Goal: Task Accomplishment & Management: Manage account settings

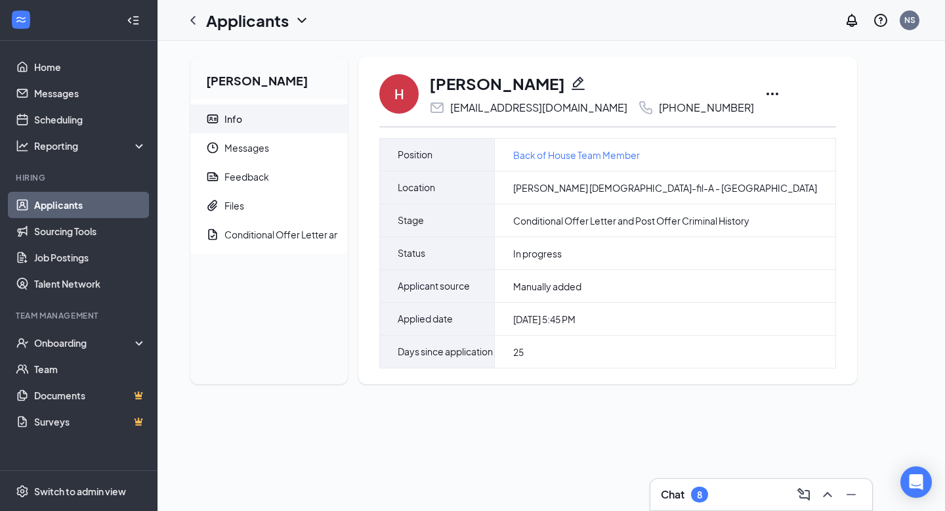
click at [765, 91] on icon "Ellipses" at bounding box center [773, 94] width 16 height 16
click at [840, 336] on div "[PERSON_NAME] Info Messages Feedback Files Conditional Offer Letter and Post Of…" at bounding box center [551, 225] width 743 height 338
click at [571, 83] on icon "Pencil" at bounding box center [579, 84] width 16 height 16
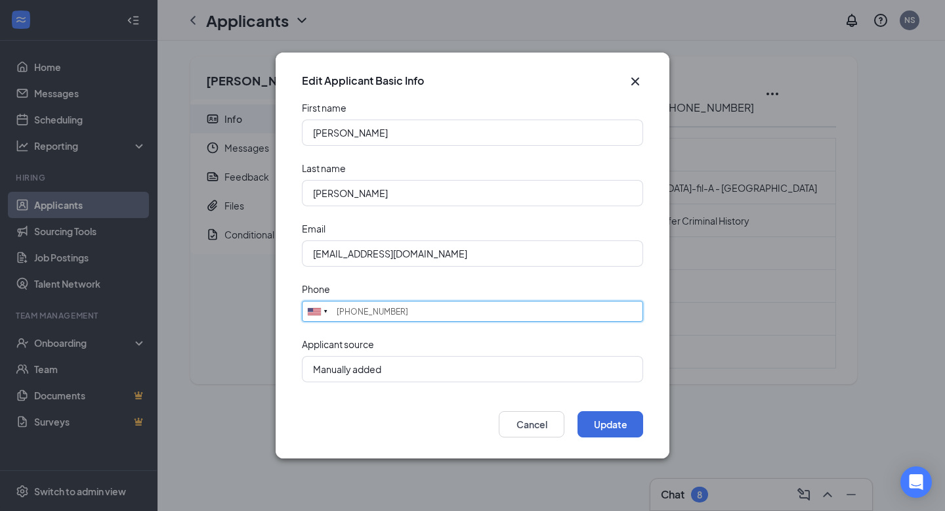
click at [504, 305] on input "[PHONE_NUMBER]" at bounding box center [472, 311] width 341 height 21
click at [355, 313] on input "[PHONE_NUMBER]" at bounding box center [472, 311] width 341 height 21
type input "[PHONE_NUMBER]"
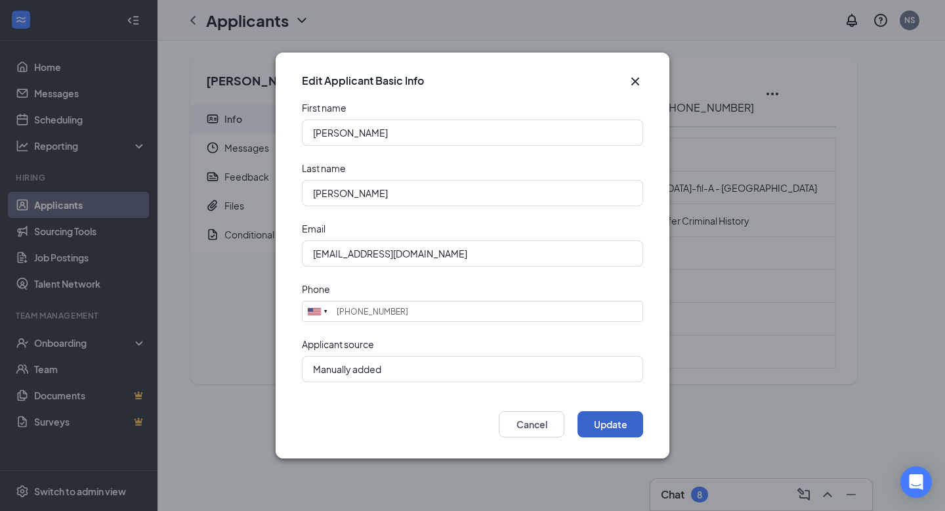
click at [630, 416] on button "Update" at bounding box center [611, 424] width 66 height 26
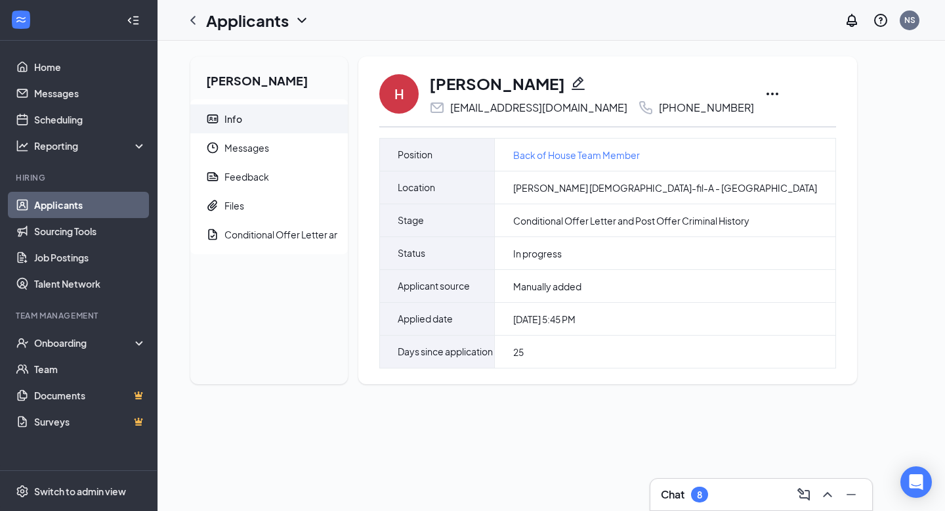
click at [97, 204] on link "Applicants" at bounding box center [90, 205] width 112 height 26
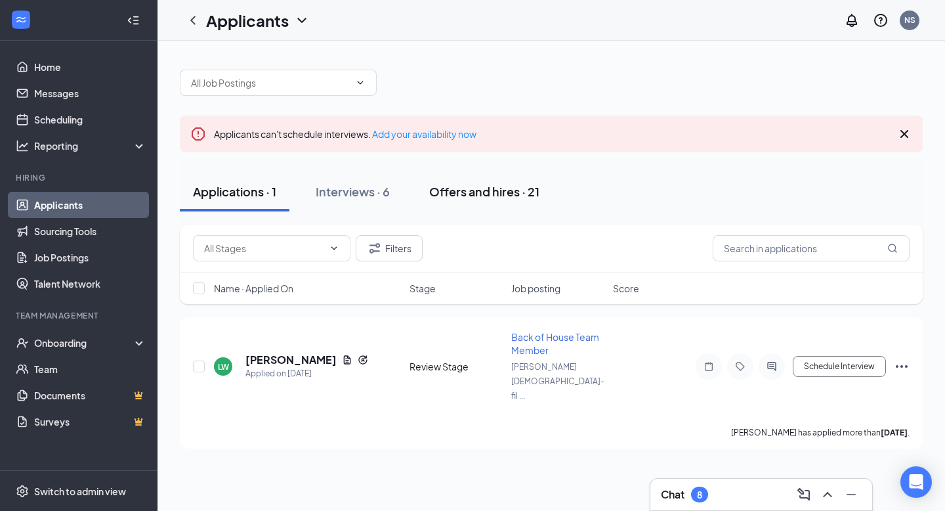
click at [471, 194] on div "Offers and hires · 21" at bounding box center [484, 191] width 110 height 16
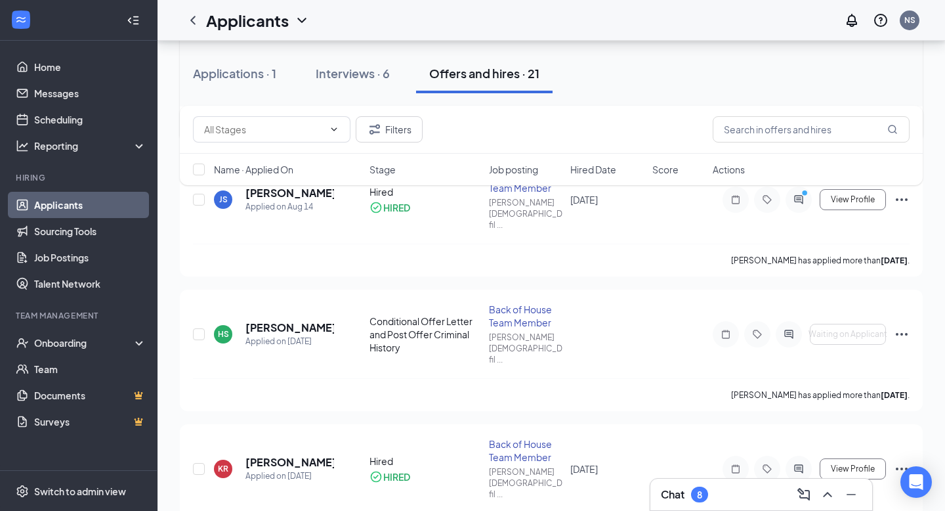
scroll to position [296, 0]
click at [292, 321] on h5 "[PERSON_NAME]" at bounding box center [290, 328] width 89 height 14
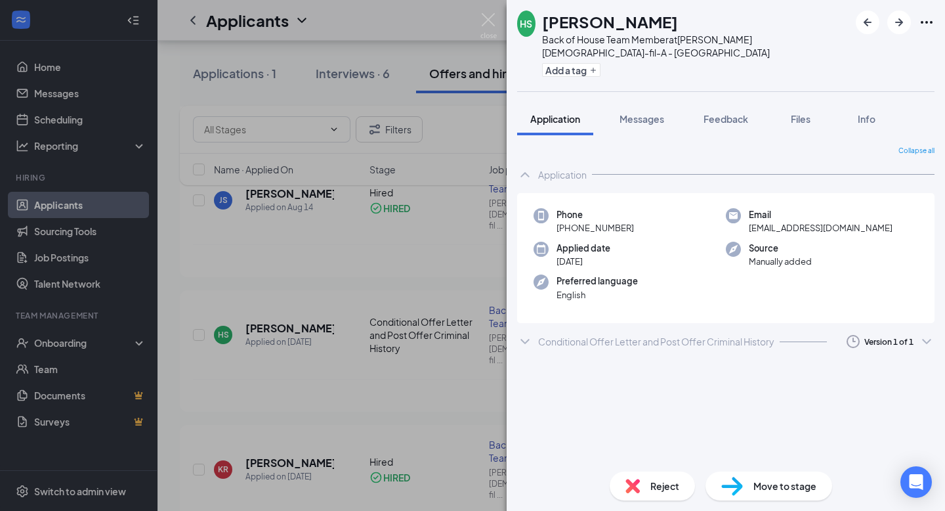
click at [455, 314] on div "HS [PERSON_NAME] Back of House Team Member at [PERSON_NAME] [DEMOGRAPHIC_DATA]-…" at bounding box center [472, 255] width 945 height 511
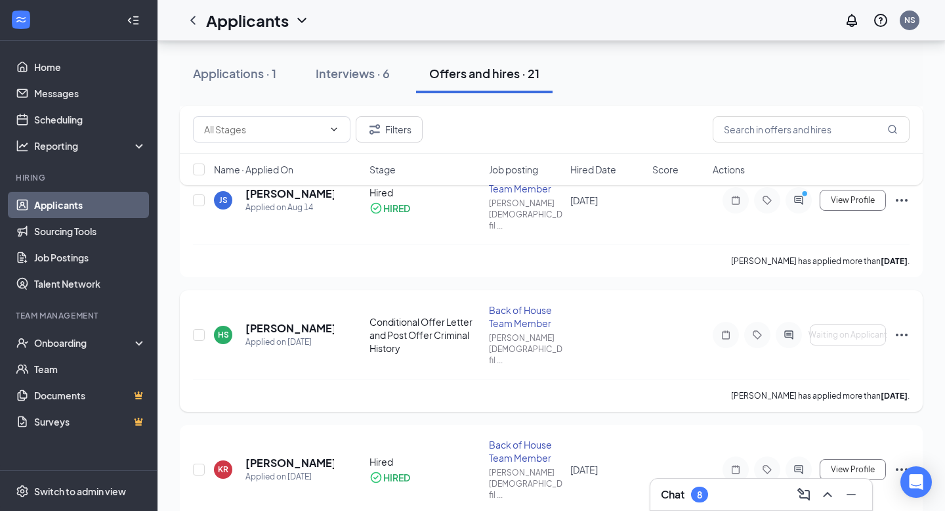
click at [902, 334] on icon "Ellipses" at bounding box center [902, 335] width 12 height 3
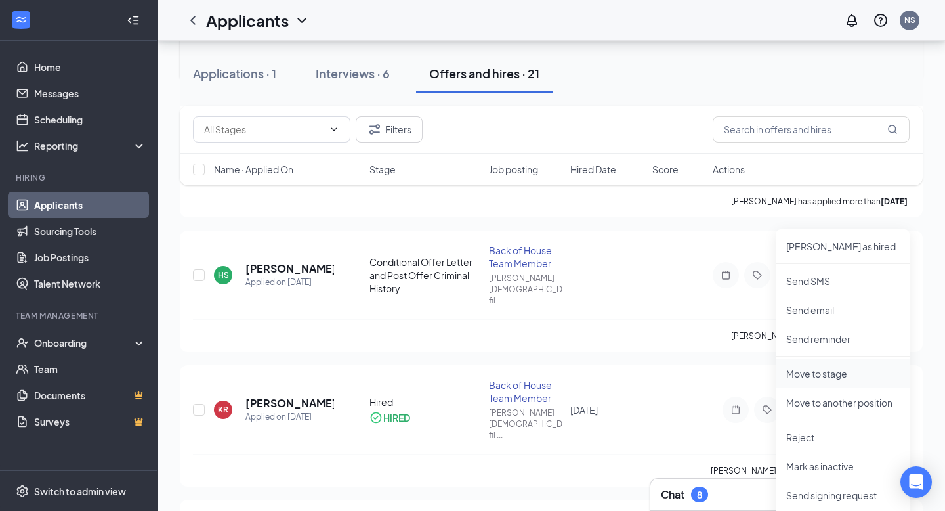
scroll to position [360, 0]
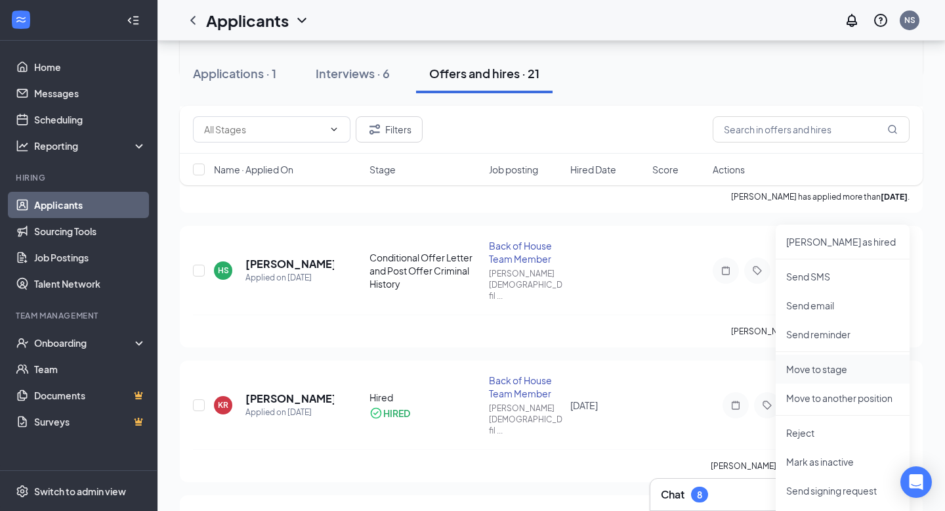
click at [838, 368] on p "Move to stage" at bounding box center [843, 368] width 113 height 13
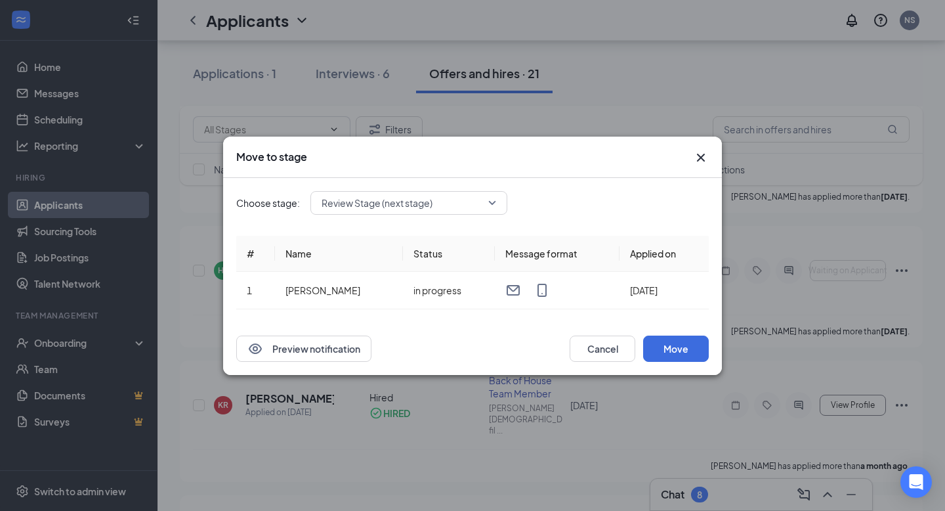
click at [440, 205] on div "Review Stage (next stage)" at bounding box center [409, 203] width 197 height 24
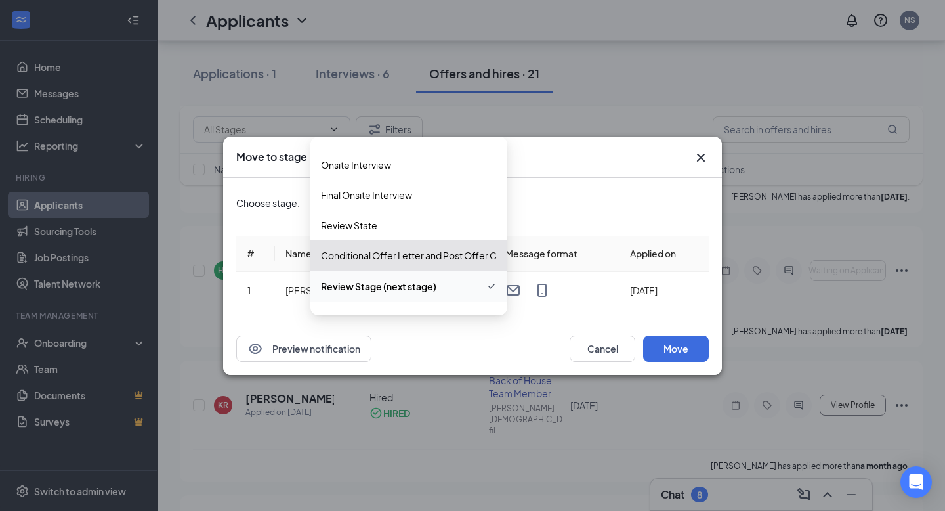
scroll to position [118, 0]
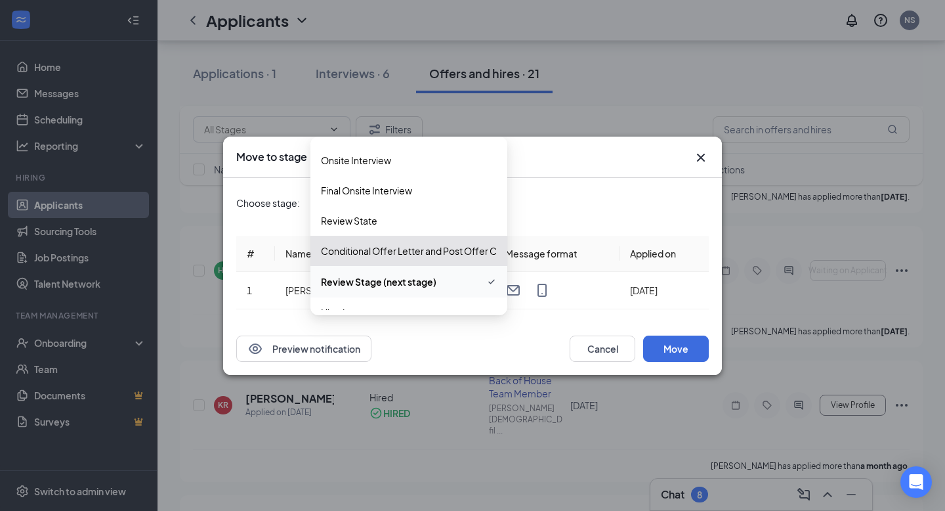
click at [418, 261] on div "Conditional Offer Letter and Post Offer Criminal History (current stage)" at bounding box center [409, 251] width 197 height 30
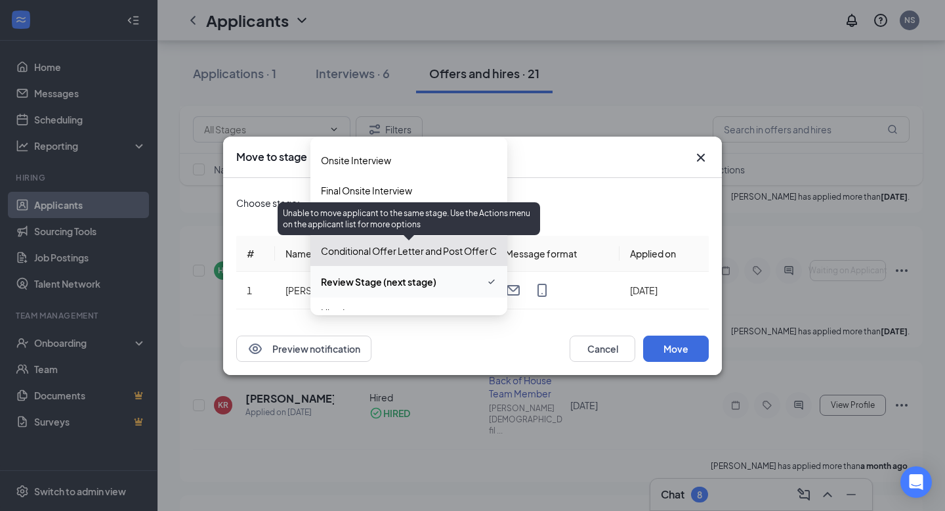
click at [405, 248] on span "Conditional Offer Letter and Post Offer Criminal History (current stage)" at bounding box center [471, 251] width 301 height 14
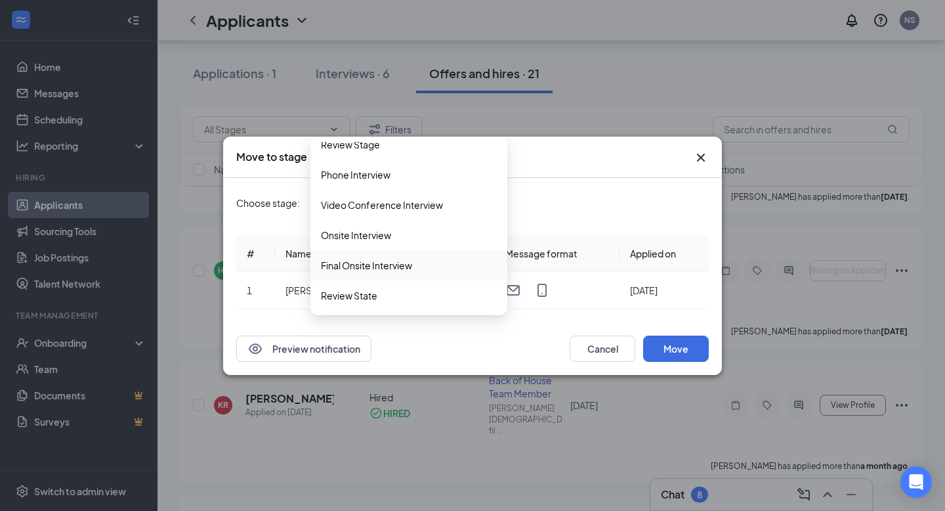
scroll to position [135, 0]
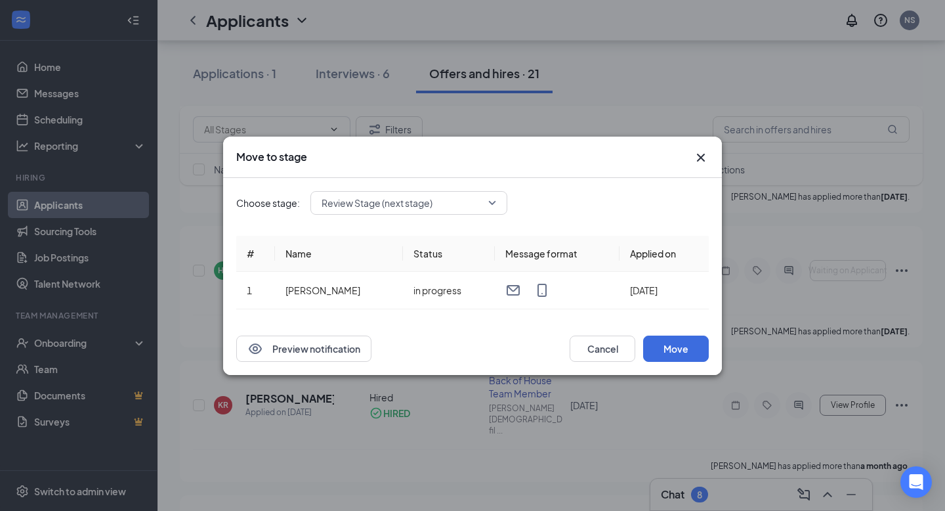
click at [578, 221] on div "Choose stage: Review Stage (next stage) 3984510 4000865 3984511 Application Rev…" at bounding box center [472, 250] width 473 height 144
click at [698, 156] on icon "Cross" at bounding box center [701, 158] width 16 height 16
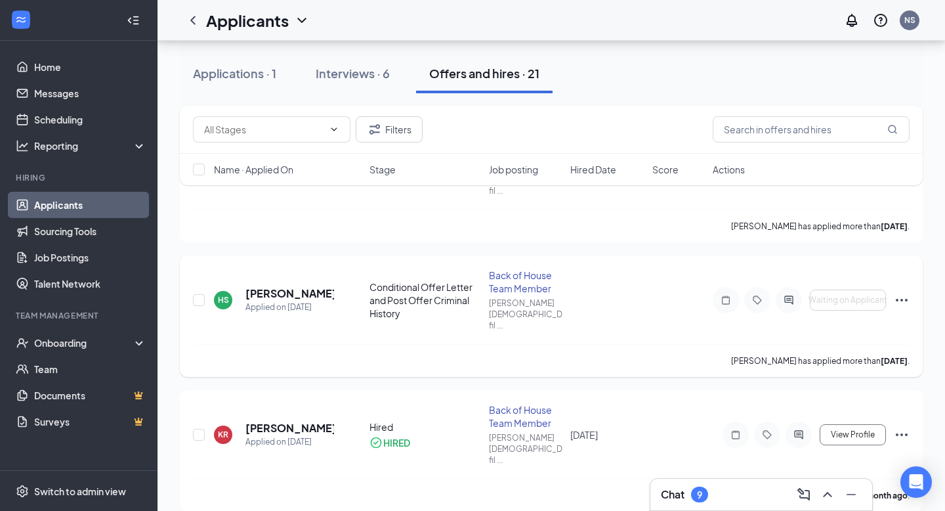
scroll to position [329, 0]
click at [909, 294] on icon "Ellipses" at bounding box center [902, 302] width 16 height 16
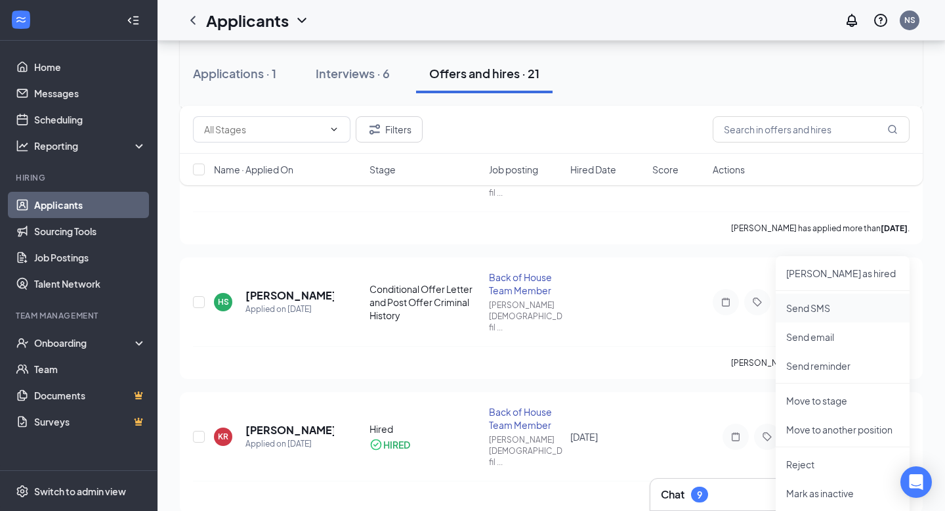
click at [825, 307] on p "Send SMS" at bounding box center [843, 307] width 113 height 13
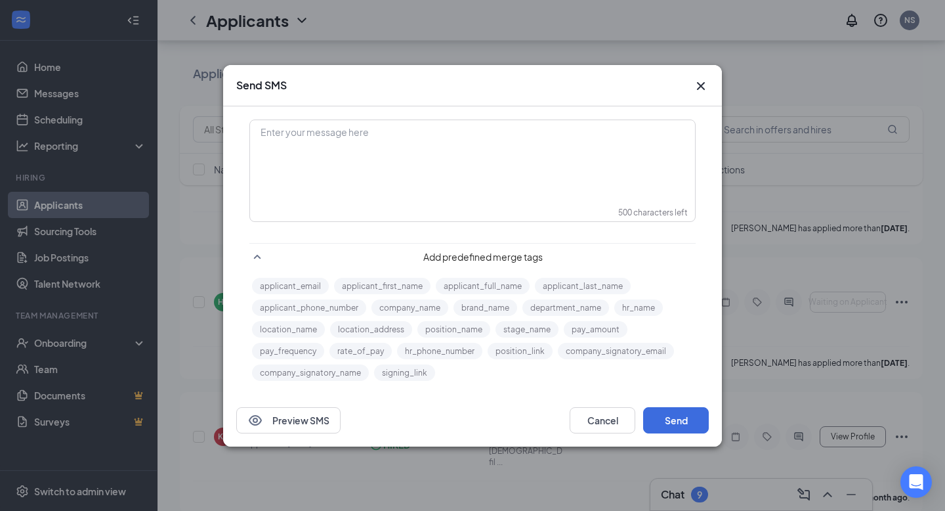
click at [701, 85] on icon "Cross" at bounding box center [701, 85] width 8 height 8
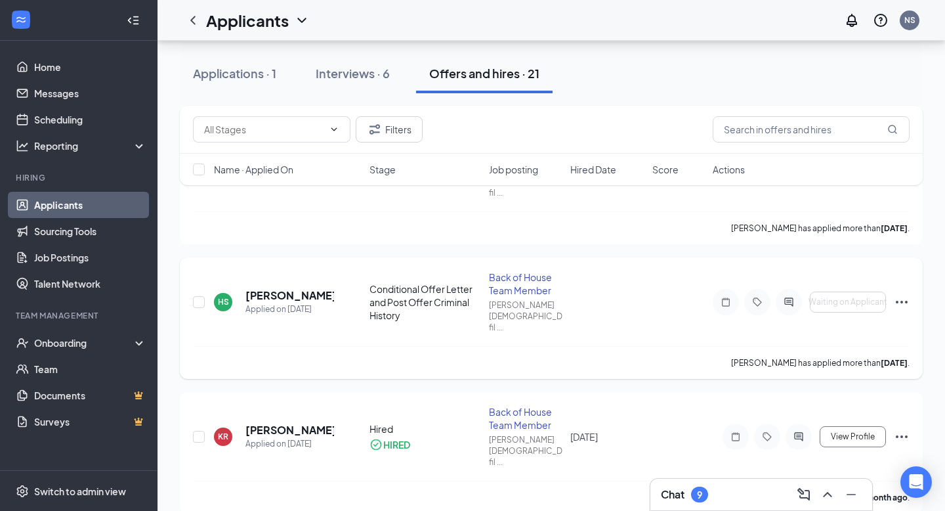
click at [903, 294] on icon "Ellipses" at bounding box center [902, 302] width 16 height 16
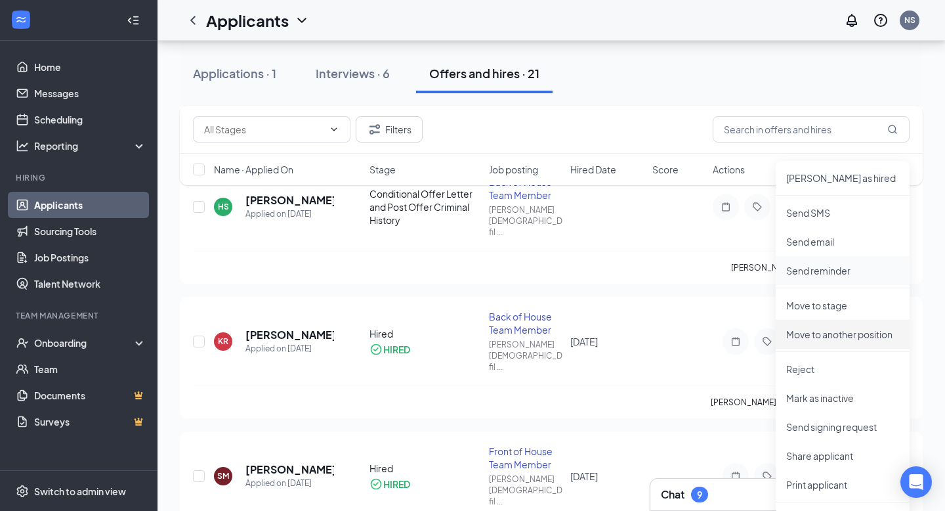
scroll to position [427, 0]
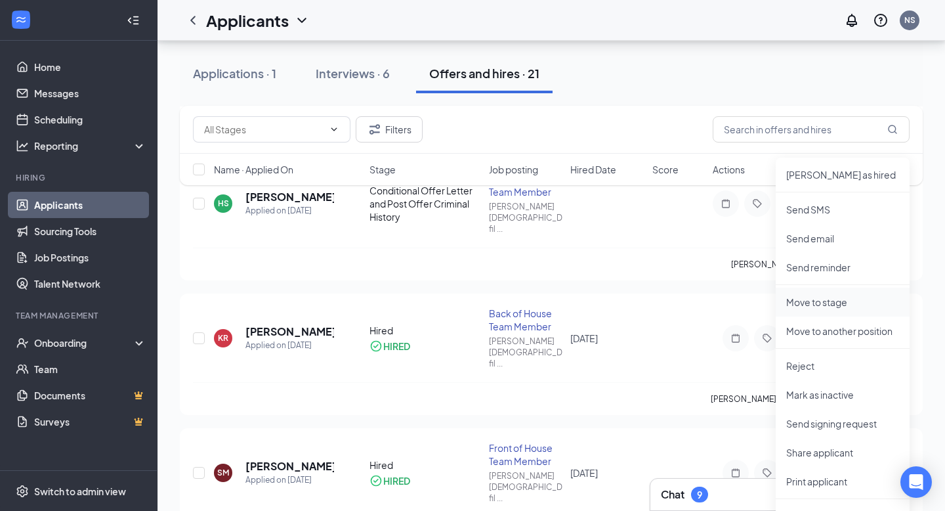
click at [834, 297] on p "Move to stage" at bounding box center [843, 301] width 113 height 13
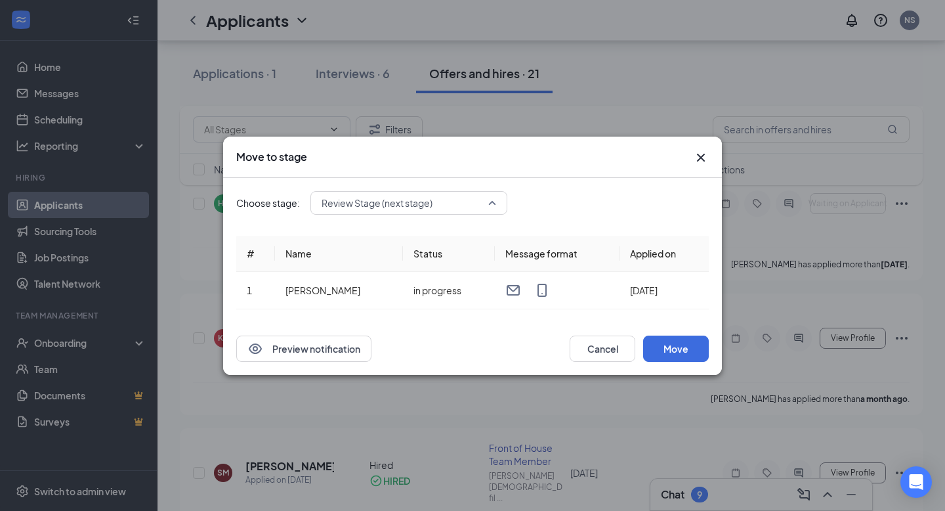
click at [485, 207] on div "Review Stage (next stage) 3984514 3984516 3984517 Application Review Stage Phon…" at bounding box center [409, 203] width 197 height 24
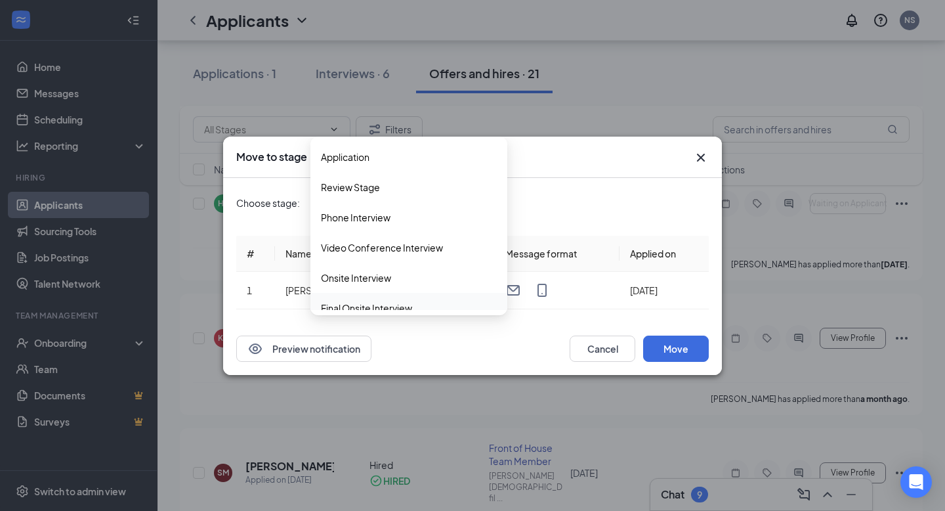
scroll to position [135, 0]
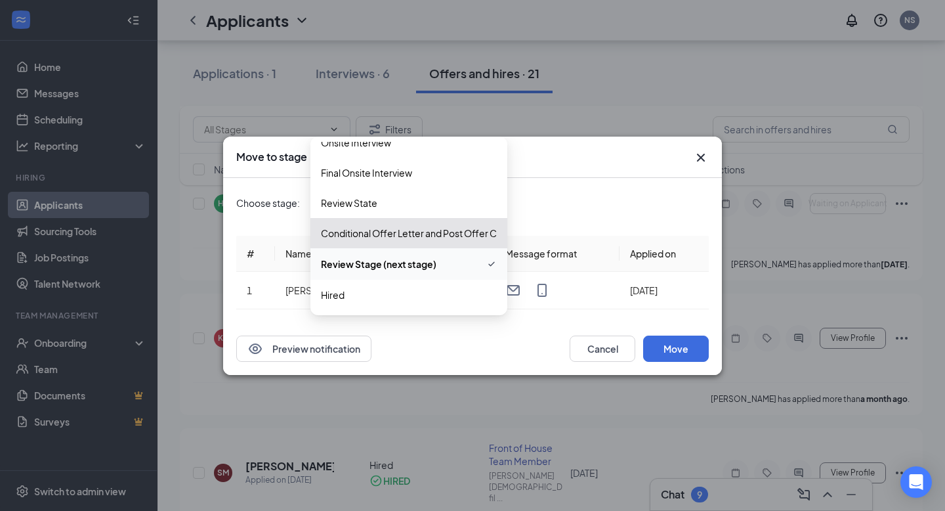
click at [584, 224] on div "Choose stage: Review Stage (next stage) 3984514 3984516 3984517 Application Rev…" at bounding box center [472, 250] width 473 height 144
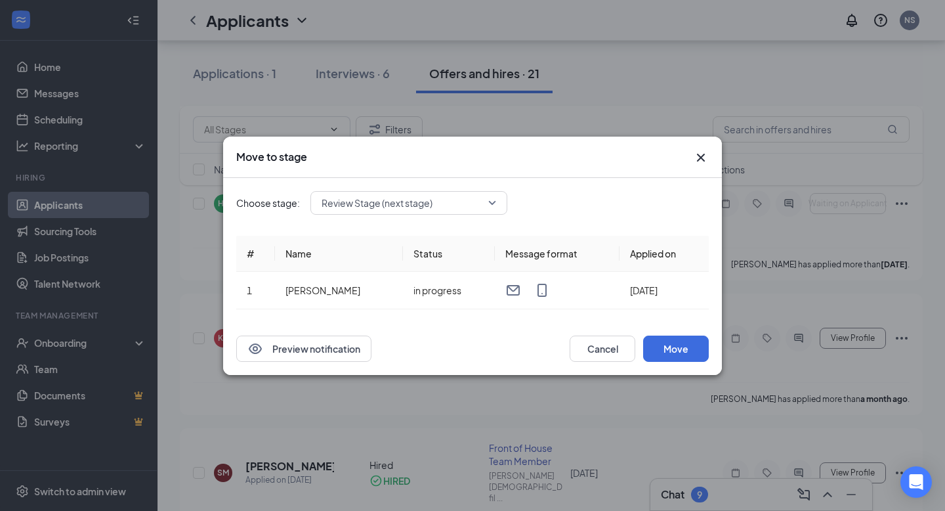
click at [710, 159] on div "Move to stage" at bounding box center [472, 157] width 499 height 41
click at [701, 160] on icon "Cross" at bounding box center [701, 158] width 16 height 16
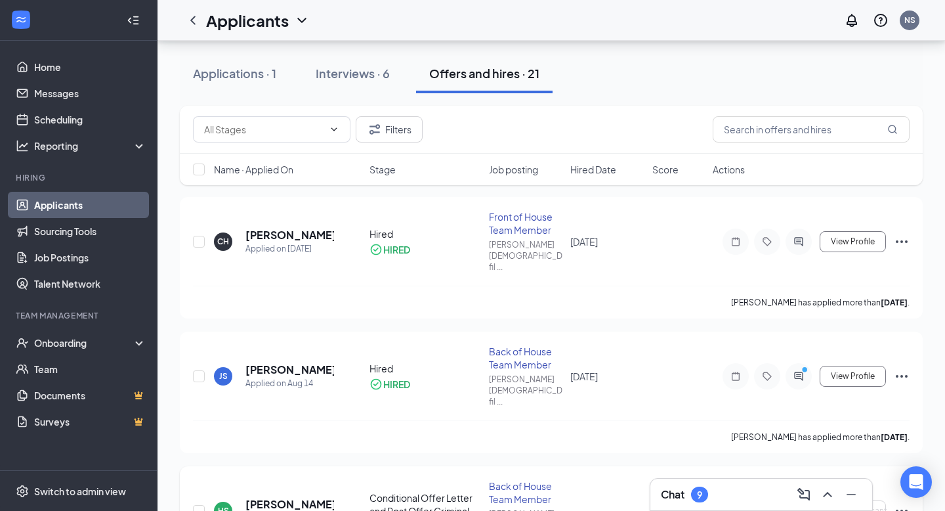
scroll to position [167, 0]
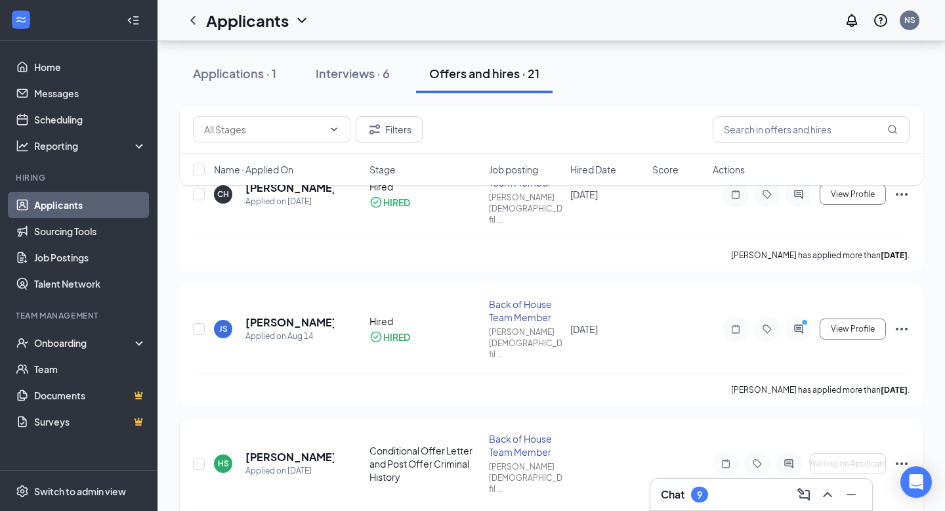
click at [898, 456] on icon "Ellipses" at bounding box center [902, 464] width 16 height 16
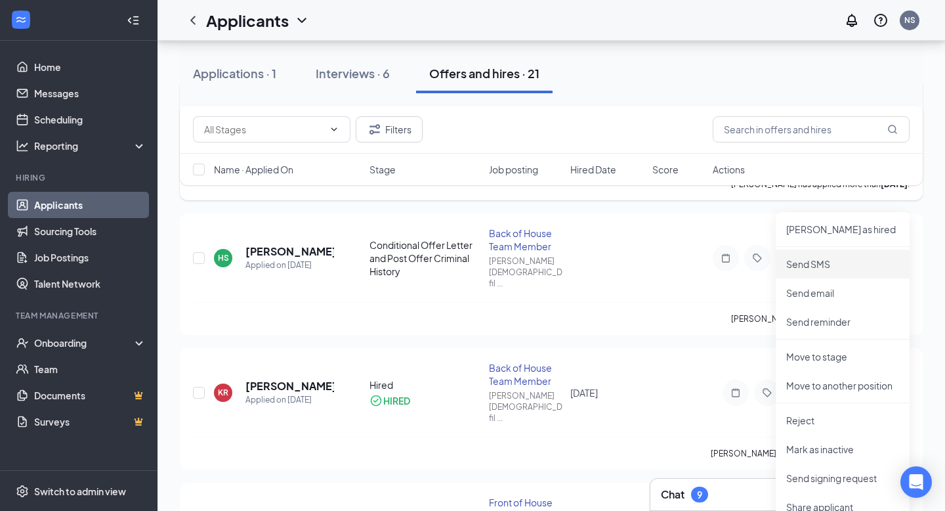
scroll to position [374, 0]
click at [819, 348] on li "Move to stage" at bounding box center [843, 355] width 134 height 29
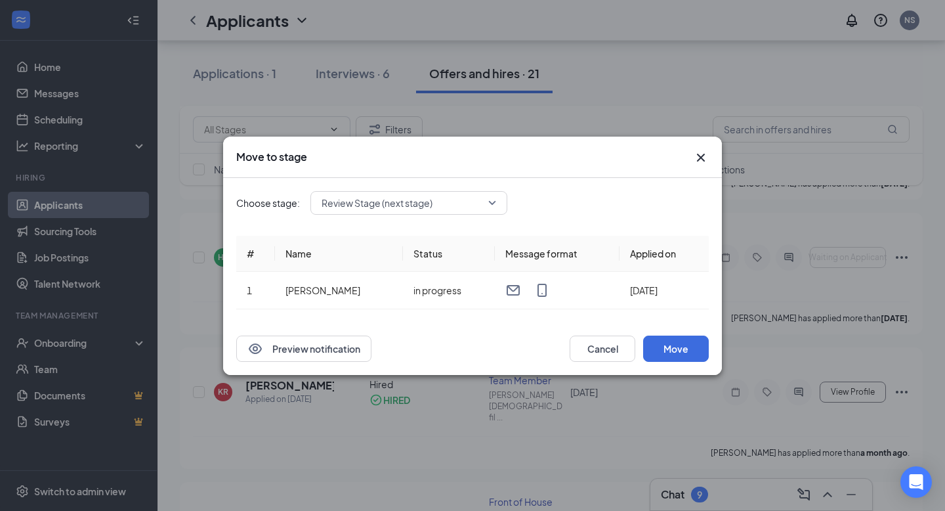
click at [701, 156] on icon "Cross" at bounding box center [701, 158] width 16 height 16
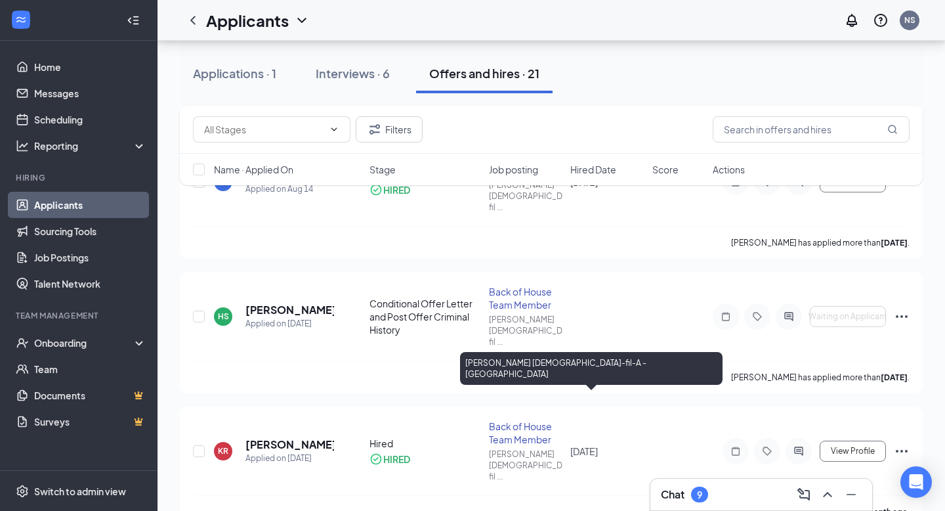
scroll to position [313, 0]
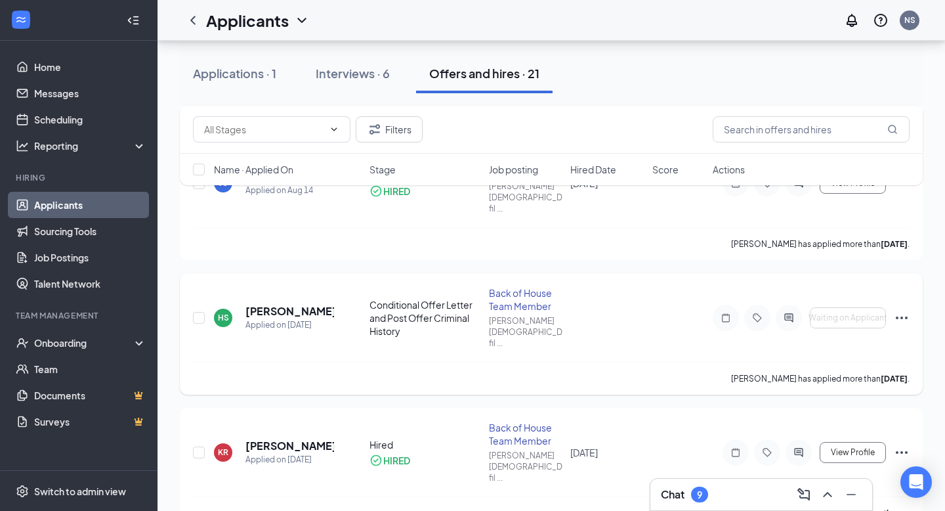
click at [900, 310] on icon "Ellipses" at bounding box center [902, 318] width 16 height 16
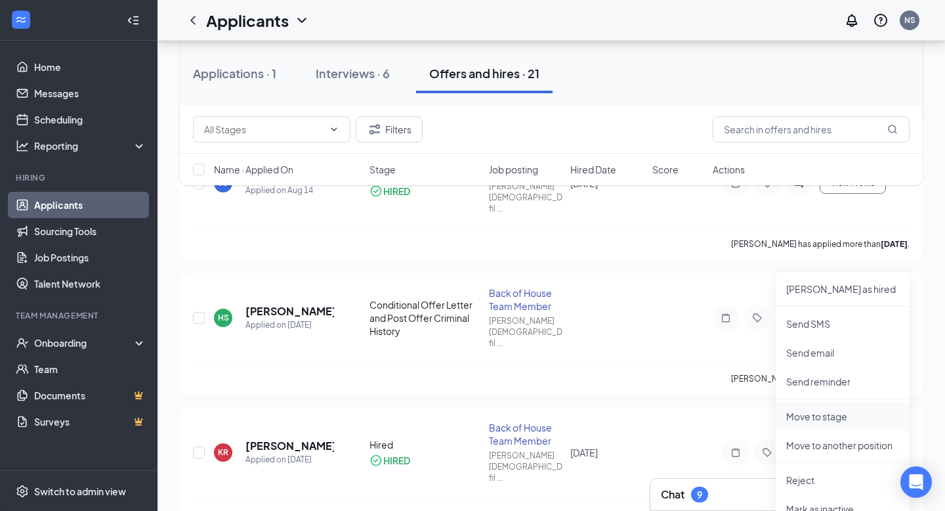
click at [811, 414] on p "Move to stage" at bounding box center [843, 416] width 113 height 13
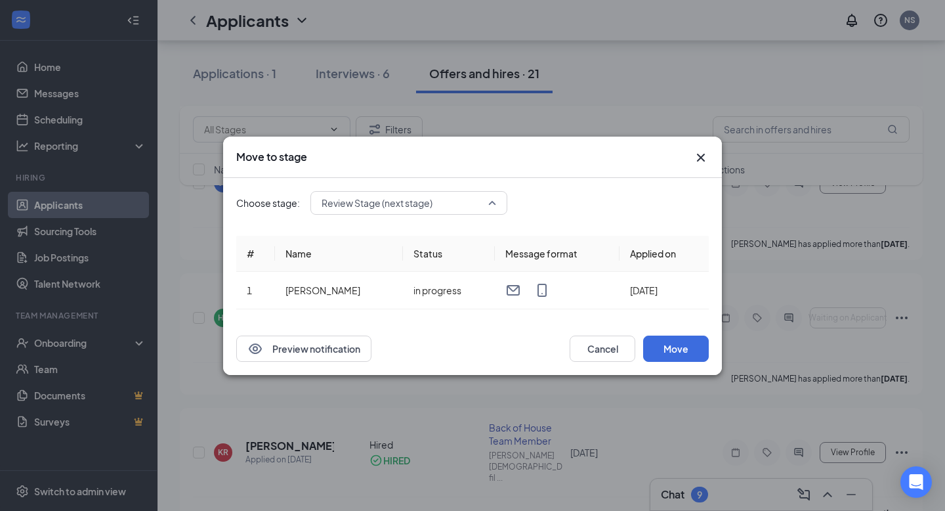
click at [417, 207] on span "Review Stage (next stage)" at bounding box center [377, 203] width 111 height 20
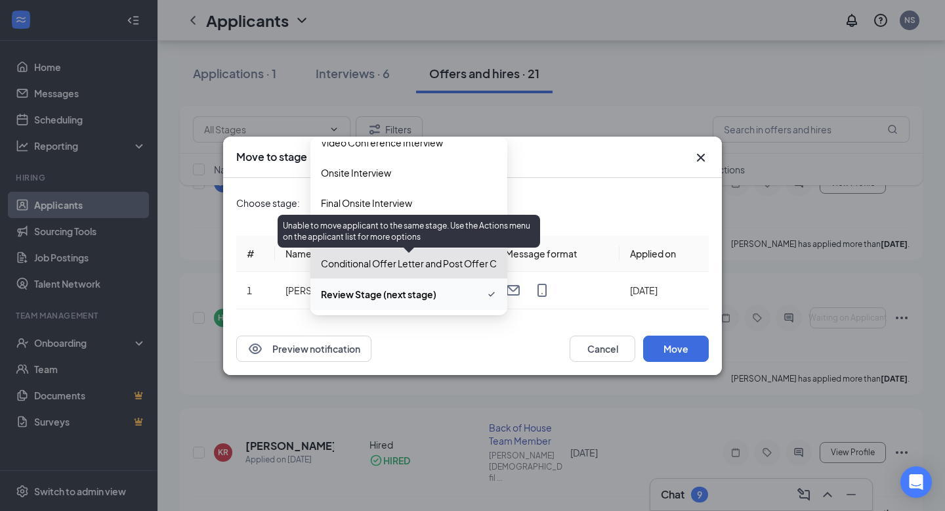
click at [387, 259] on span "Conditional Offer Letter and Post Offer Criminal History (current stage)" at bounding box center [471, 263] width 301 height 14
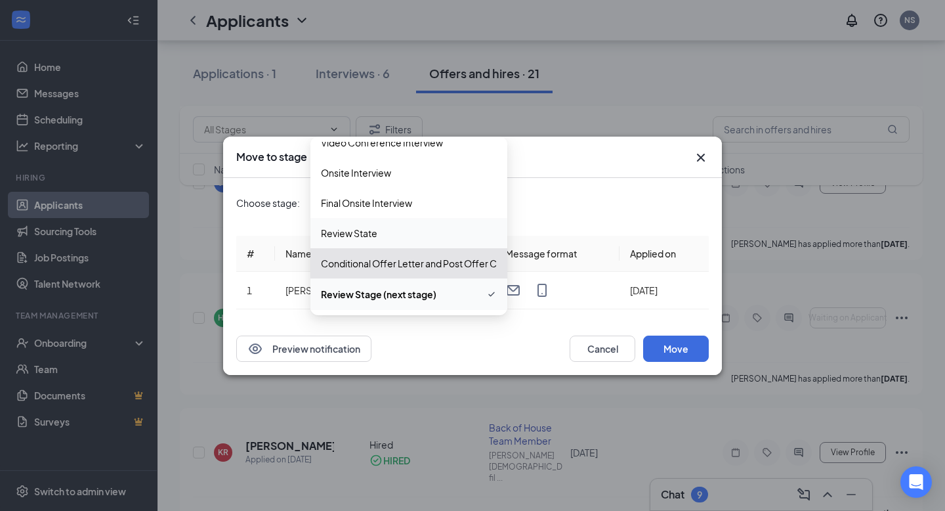
click at [537, 327] on div "Preview notification Cancel Move" at bounding box center [472, 348] width 499 height 53
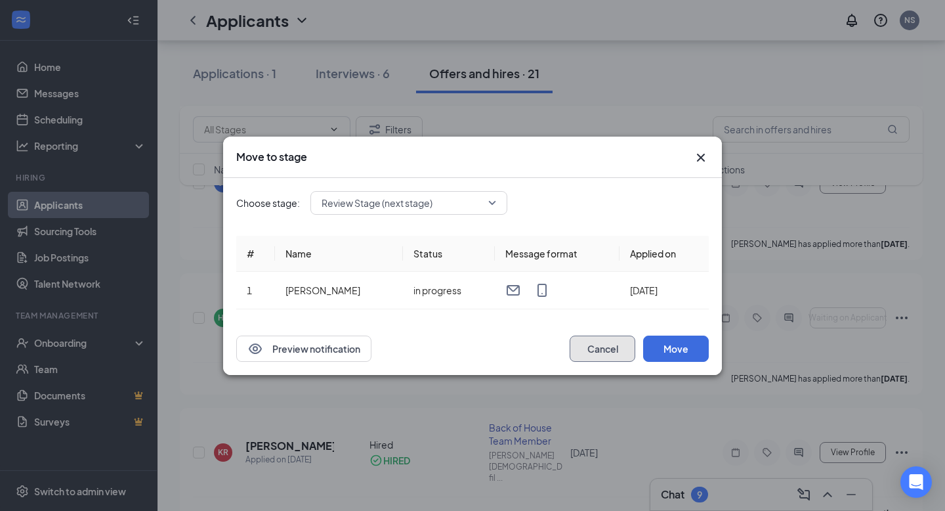
click at [605, 353] on button "Cancel" at bounding box center [603, 349] width 66 height 26
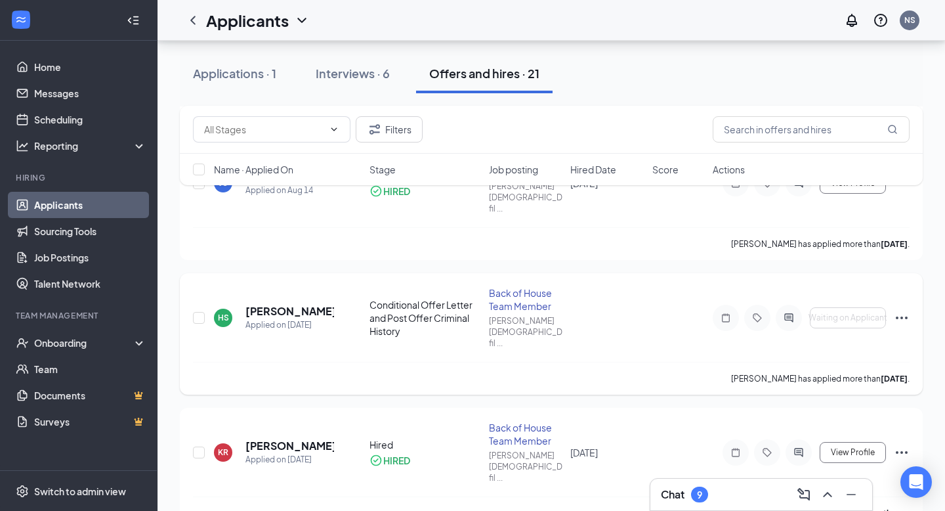
click at [902, 310] on icon "Ellipses" at bounding box center [902, 318] width 16 height 16
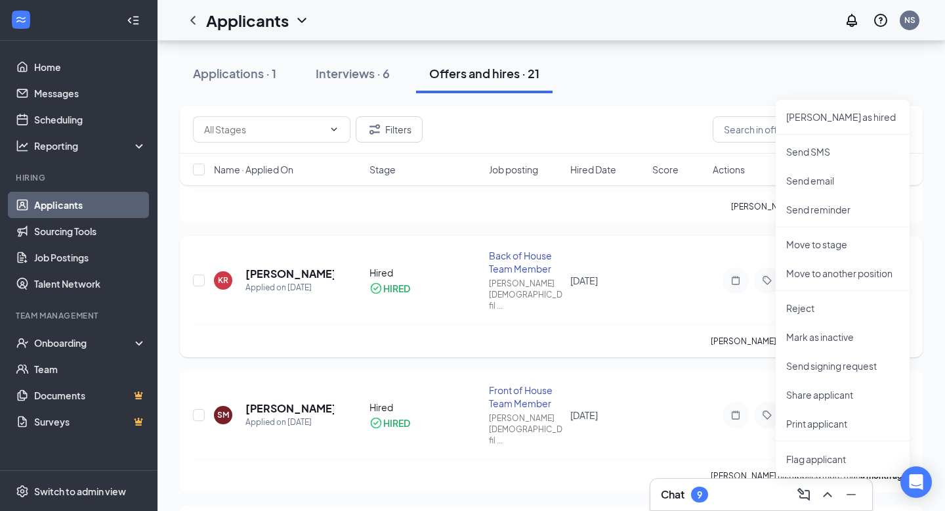
scroll to position [488, 0]
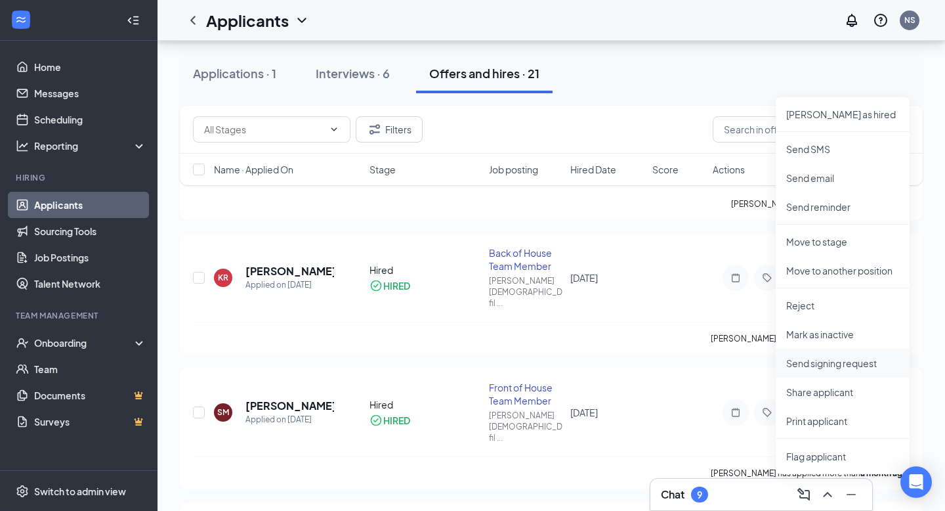
click at [857, 363] on p "Send signing request" at bounding box center [843, 363] width 113 height 13
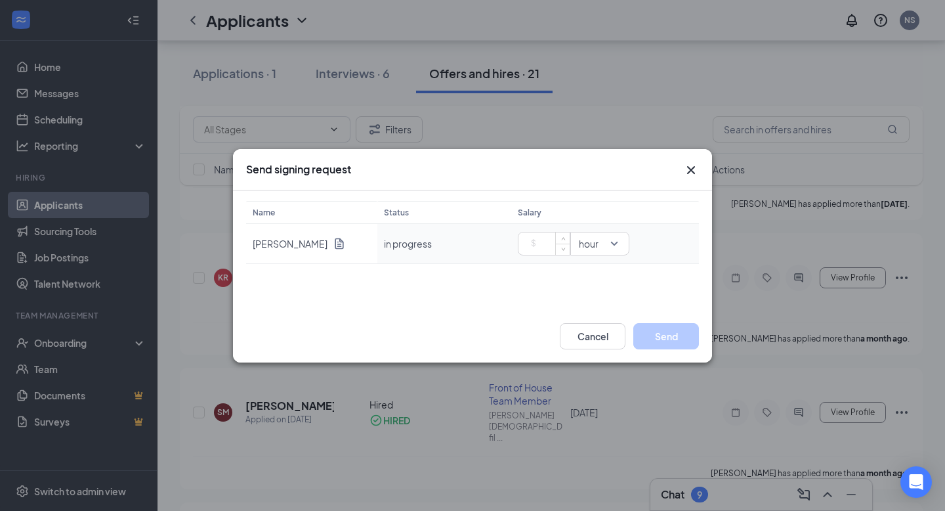
click at [555, 246] on input at bounding box center [547, 244] width 46 height 20
type input "13"
click at [682, 333] on button "Send" at bounding box center [667, 336] width 66 height 26
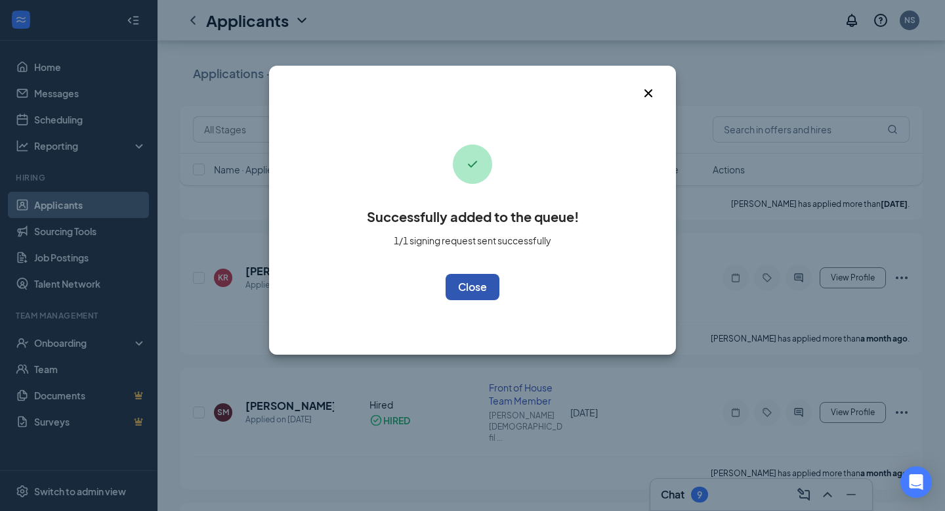
click at [456, 292] on button "OK" at bounding box center [473, 287] width 54 height 26
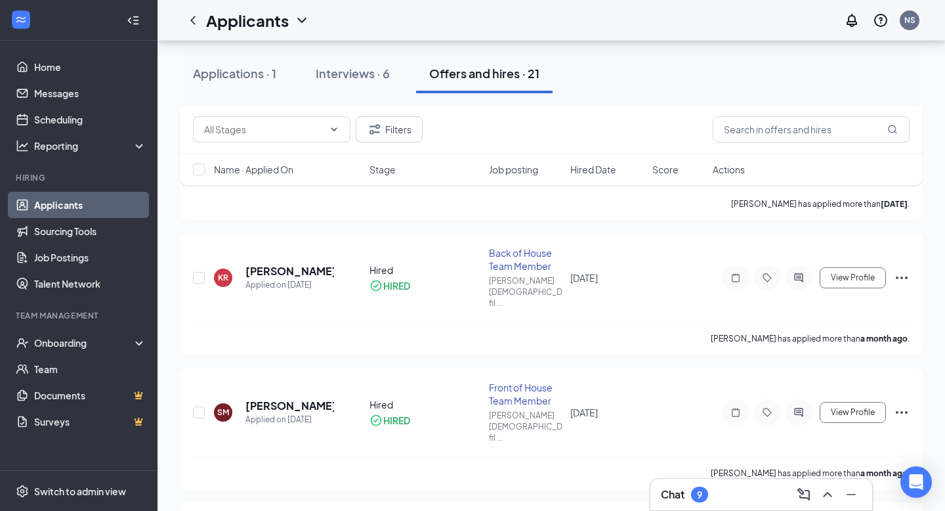
click at [670, 490] on h3 "Chat" at bounding box center [673, 494] width 24 height 14
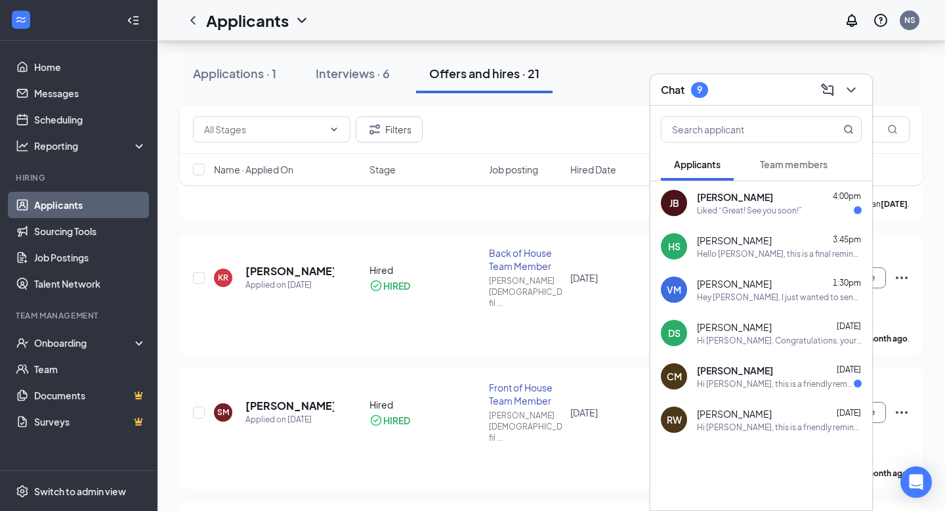
click at [741, 255] on div "Hello [PERSON_NAME], this is a final reminder to complete your Conditional Offe…" at bounding box center [779, 253] width 165 height 11
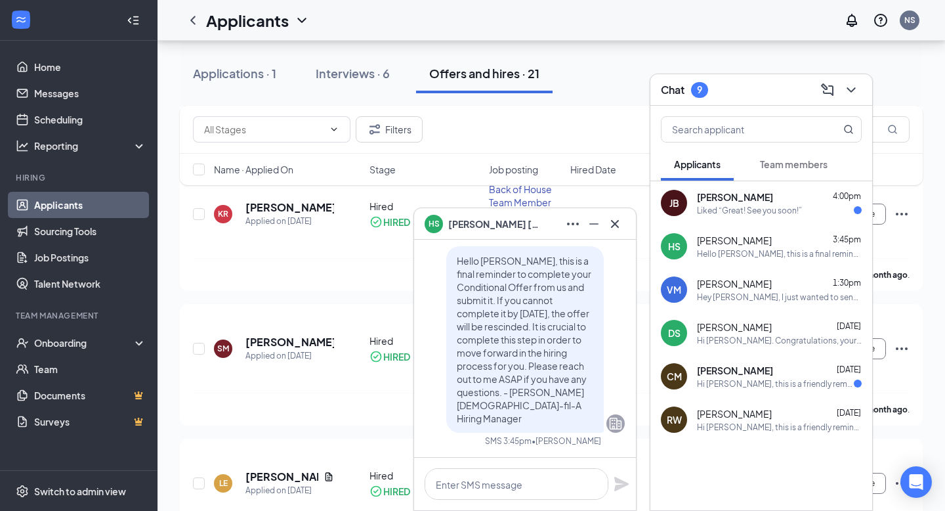
scroll to position [557, 0]
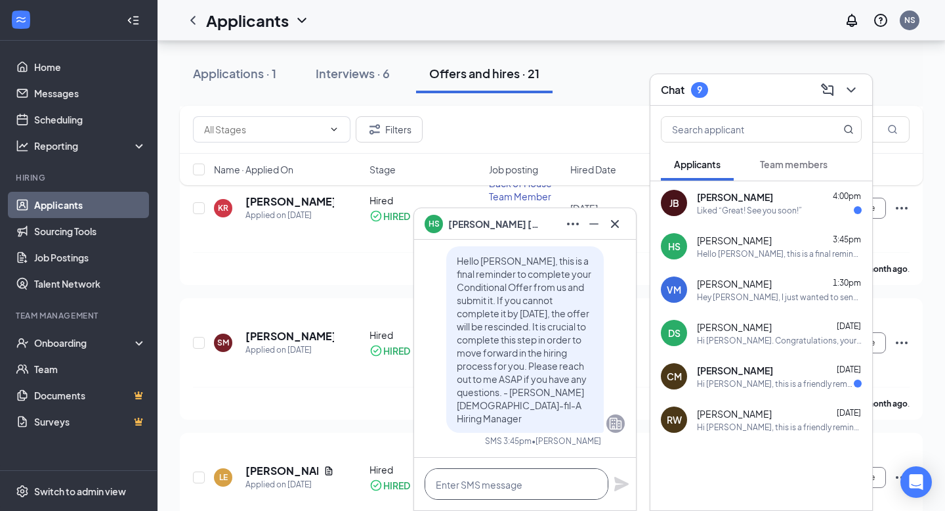
click at [470, 492] on textarea at bounding box center [517, 484] width 184 height 32
click at [496, 227] on span "[PERSON_NAME]" at bounding box center [494, 224] width 92 height 14
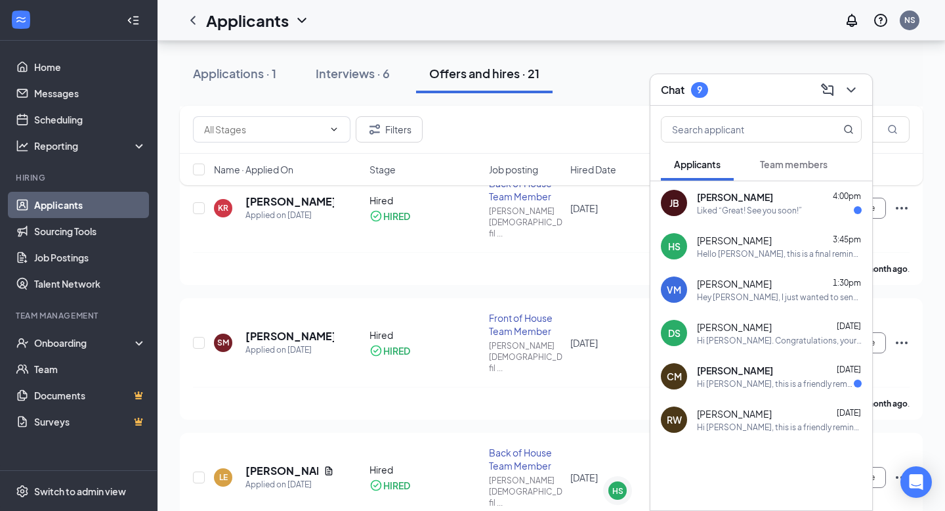
click at [798, 234] on div "[PERSON_NAME] 3:45pm" at bounding box center [779, 240] width 165 height 13
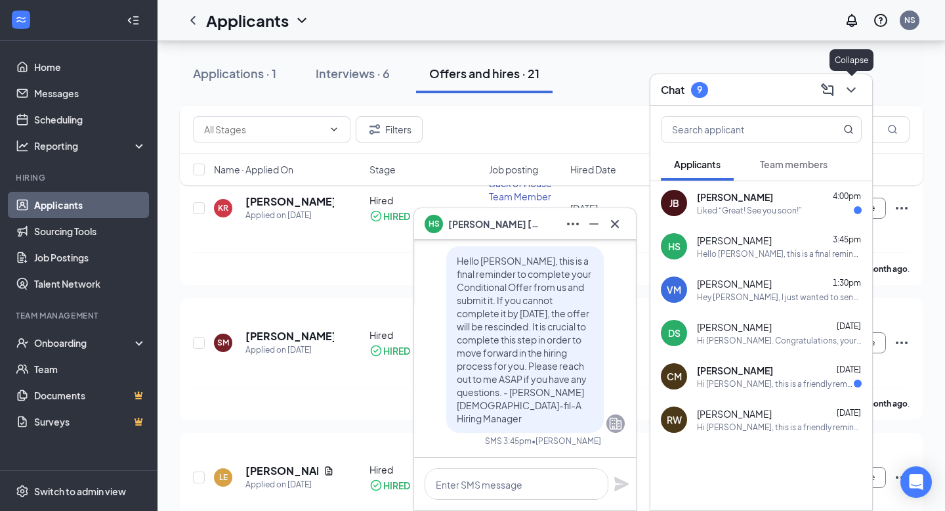
click at [848, 92] on icon "ChevronDown" at bounding box center [852, 90] width 16 height 16
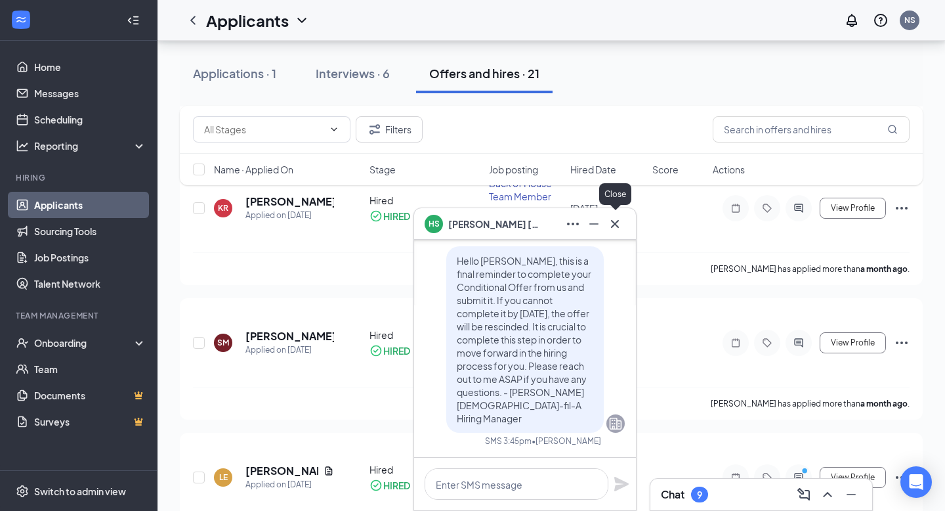
click at [613, 227] on icon "Cross" at bounding box center [615, 224] width 16 height 16
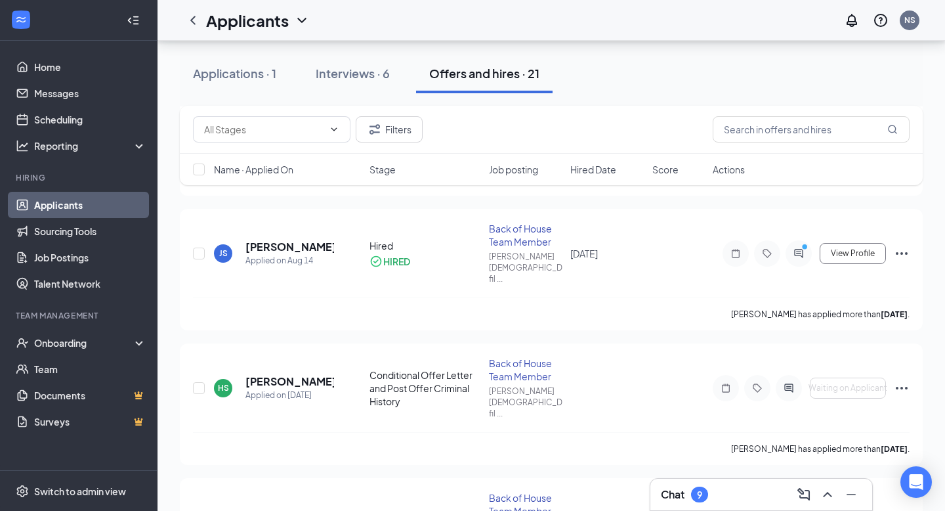
scroll to position [228, 0]
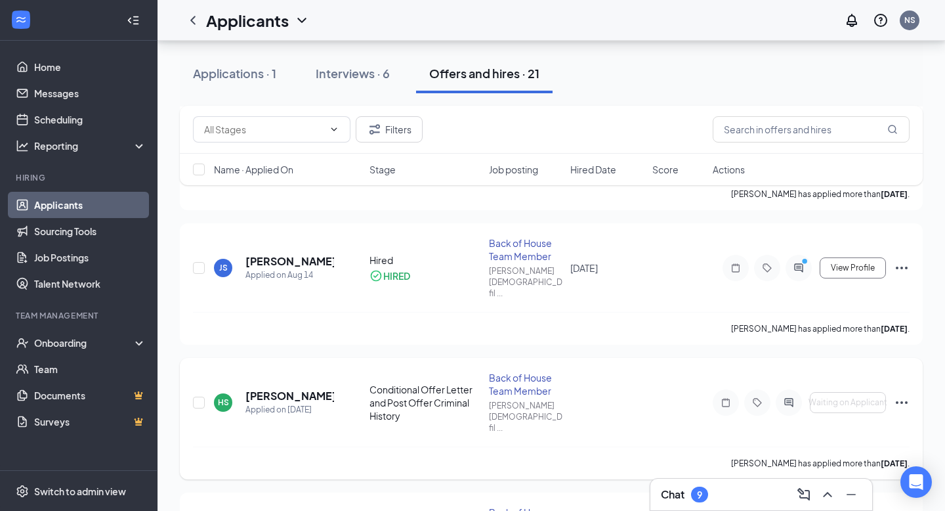
click at [302, 371] on div "HS [PERSON_NAME] Applied on [DATE] Conditional Offer Letter and Post Offer Crim…" at bounding box center [551, 409] width 717 height 76
click at [302, 389] on h5 "[PERSON_NAME]" at bounding box center [290, 396] width 89 height 14
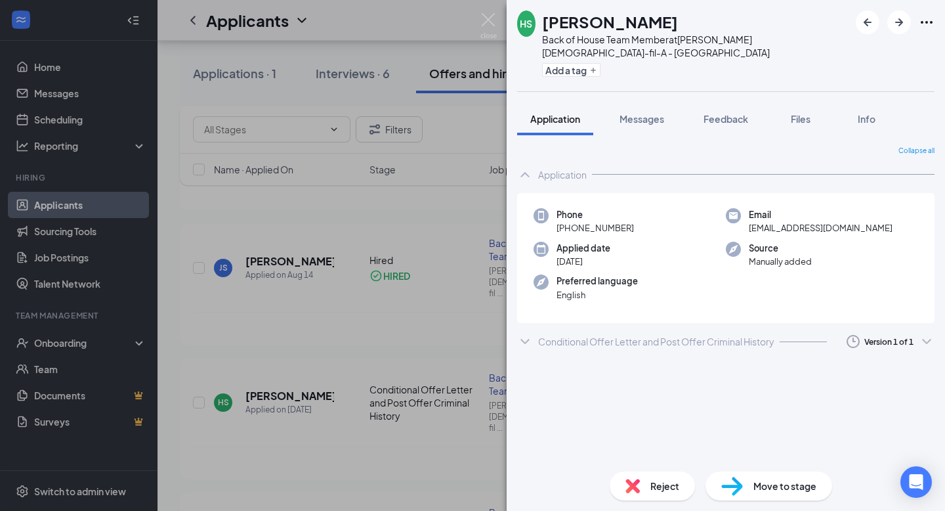
click at [473, 326] on div "HS [PERSON_NAME] Back of House Team Member at [PERSON_NAME] [DEMOGRAPHIC_DATA]-…" at bounding box center [472, 255] width 945 height 511
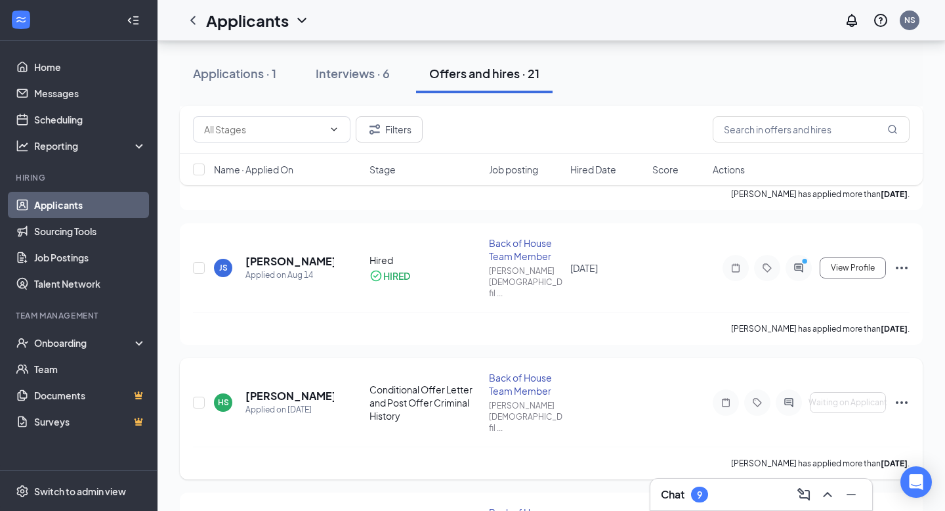
click at [790, 398] on icon "ActiveChat" at bounding box center [789, 402] width 9 height 9
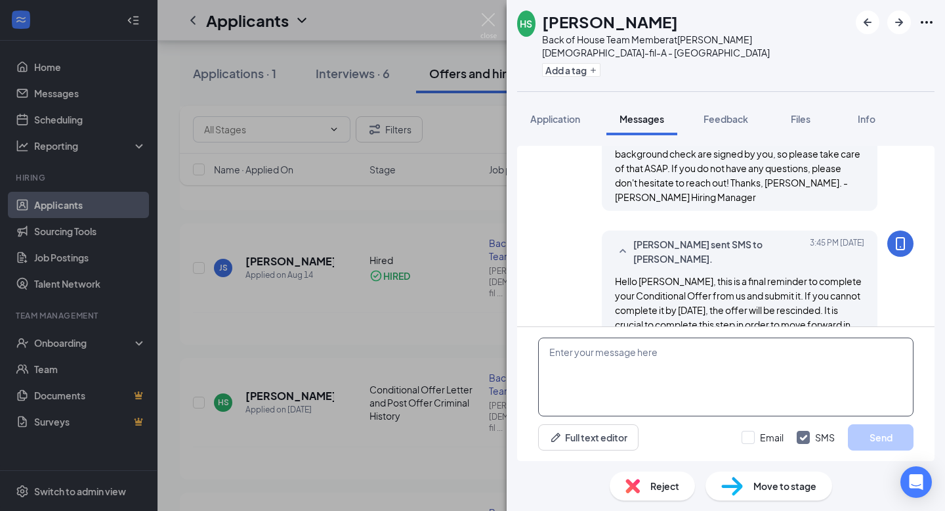
scroll to position [731, 0]
click at [630, 347] on textarea at bounding box center [726, 376] width 376 height 79
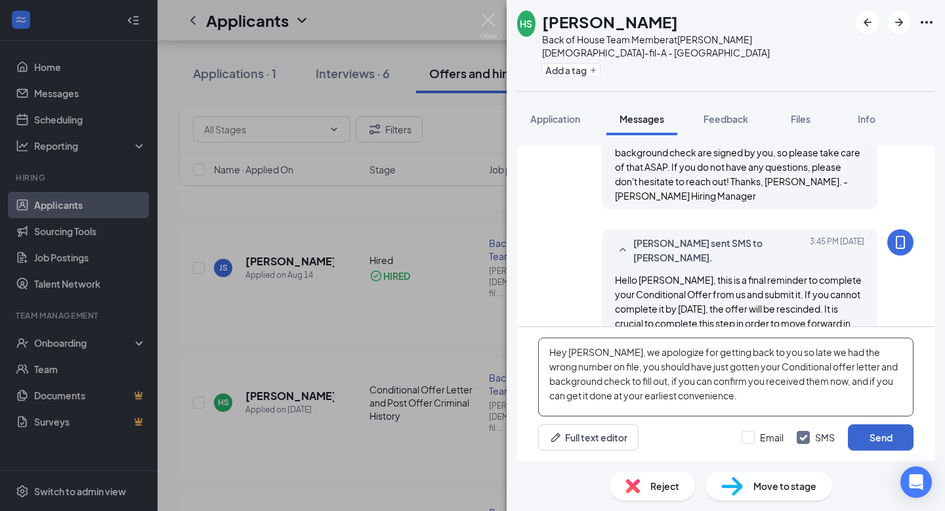
type textarea "Hey [PERSON_NAME], we apologize for getting back to you so late we had the wron…"
click at [856, 430] on button "Send" at bounding box center [881, 437] width 66 height 26
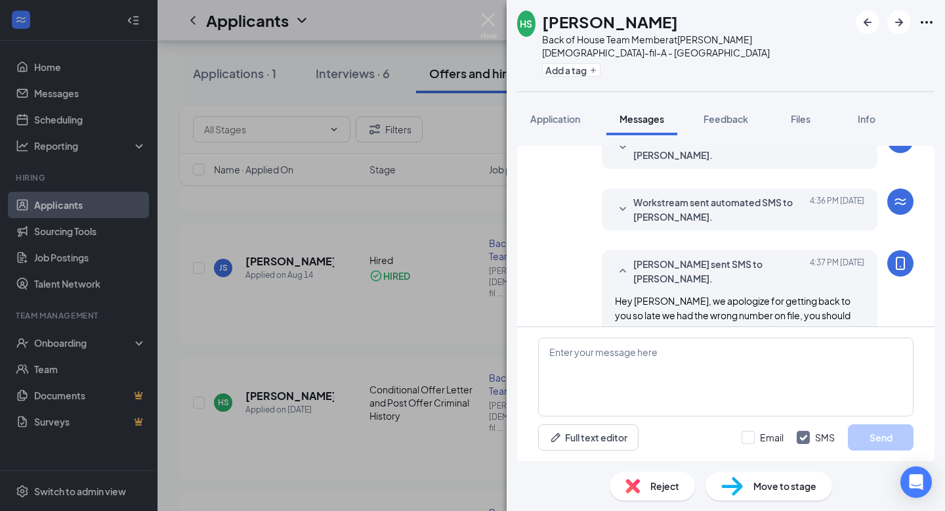
scroll to position [1049, 0]
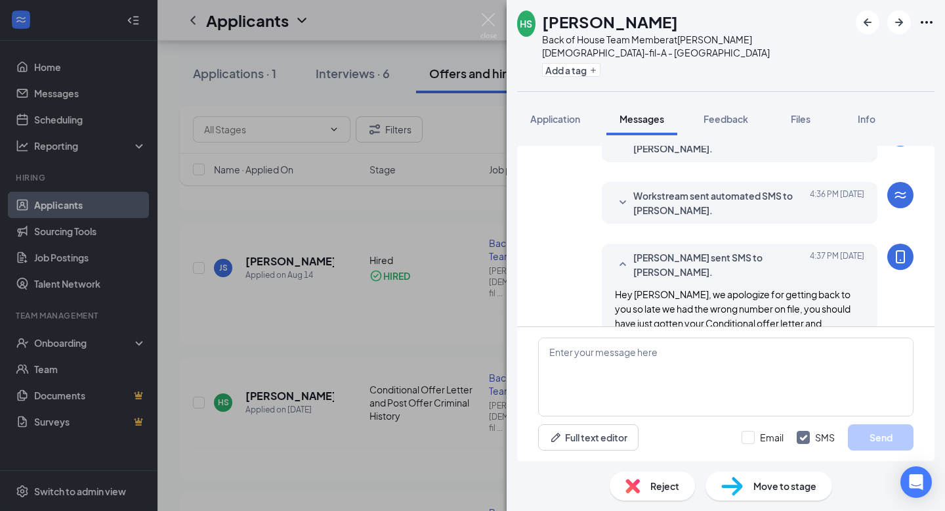
click at [389, 212] on div "HS [PERSON_NAME] Back of House Team Member at [PERSON_NAME] [DEMOGRAPHIC_DATA]-…" at bounding box center [472, 255] width 945 height 511
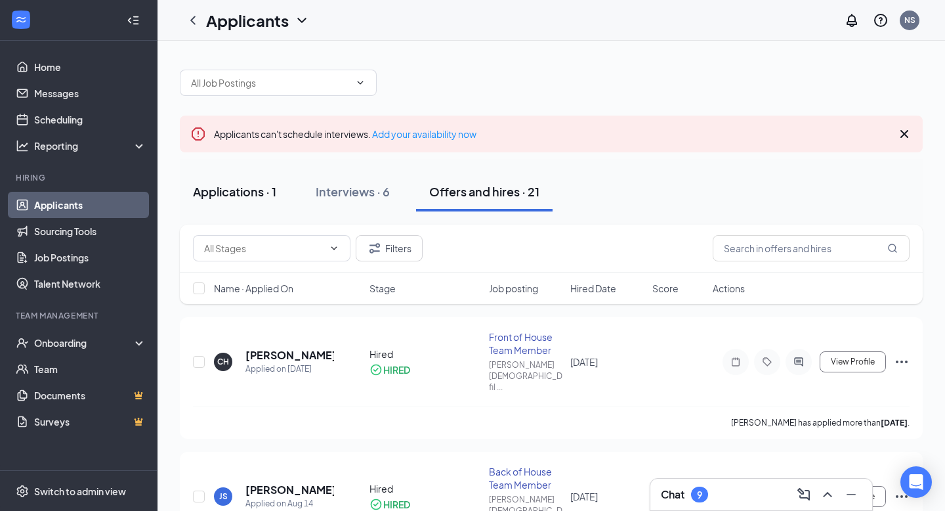
click at [252, 193] on div "Applications · 1" at bounding box center [234, 191] width 83 height 16
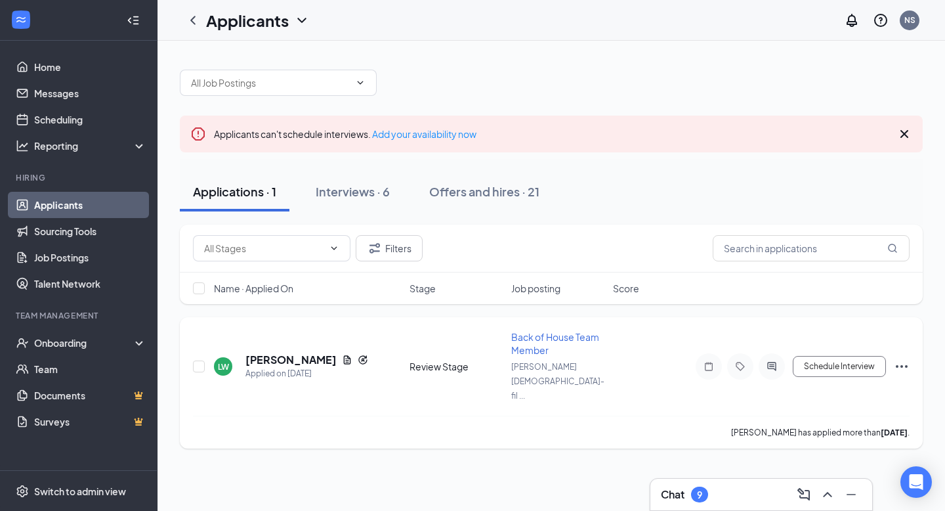
click at [903, 358] on icon "Ellipses" at bounding box center [902, 366] width 16 height 16
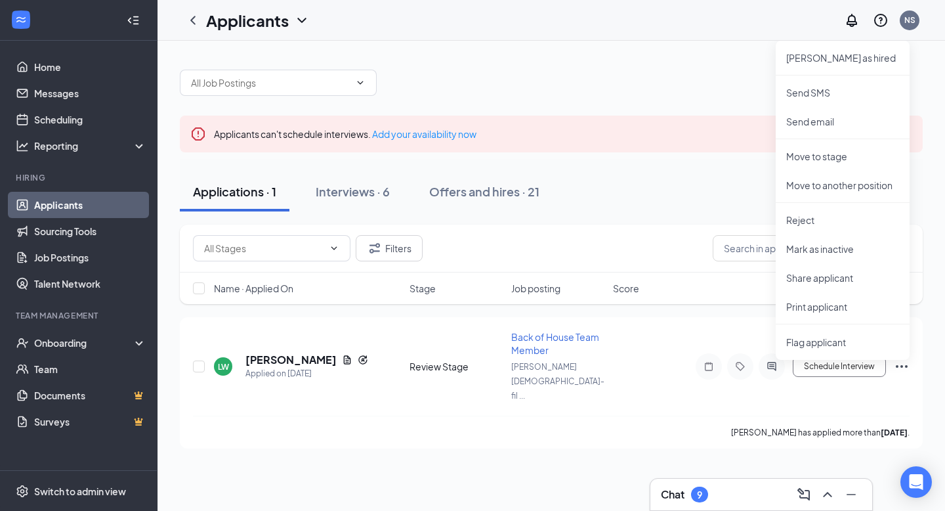
click at [760, 431] on div "Applicants can't schedule interviews. Add your availability now Applications · …" at bounding box center [552, 252] width 788 height 423
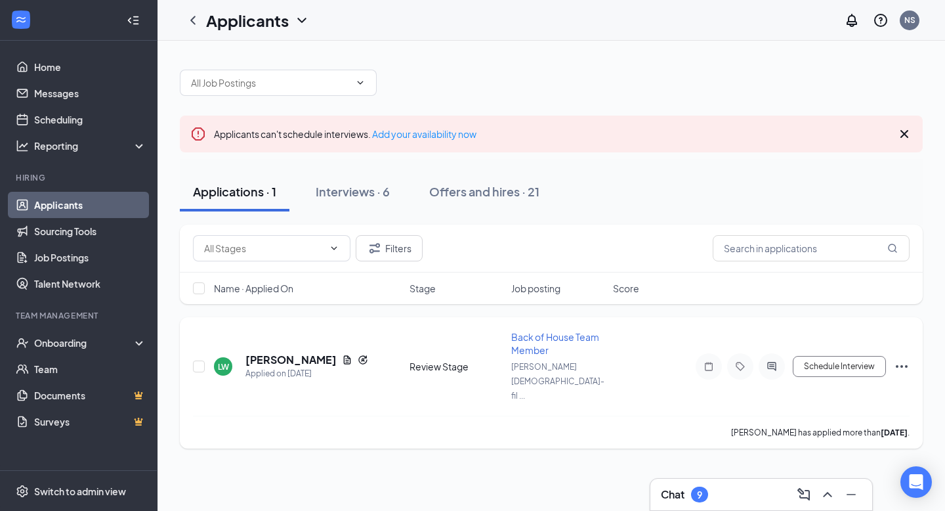
click at [900, 358] on icon "Ellipses" at bounding box center [902, 366] width 16 height 16
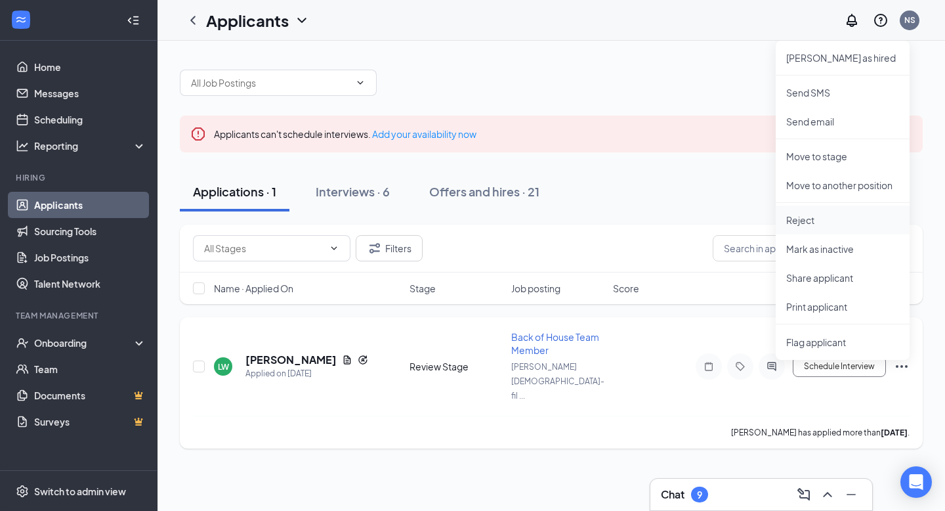
click at [795, 221] on p "Reject" at bounding box center [843, 219] width 113 height 13
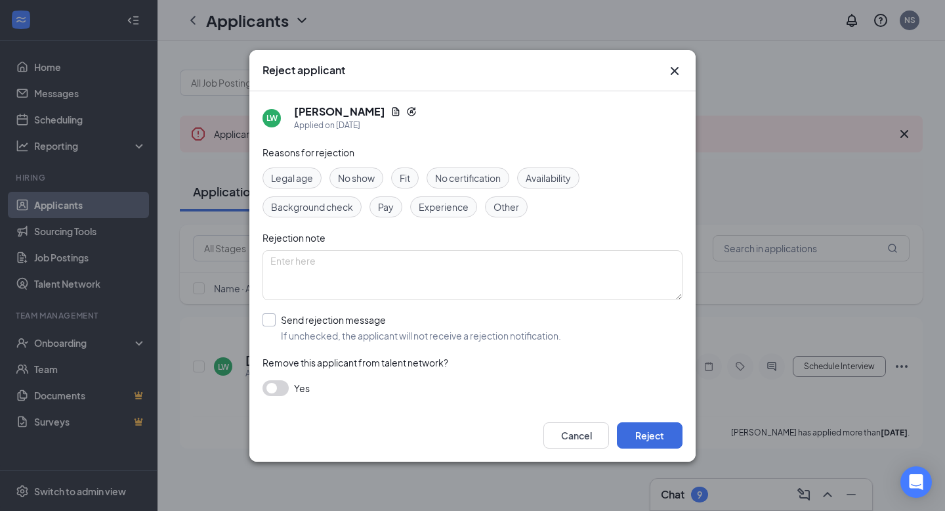
click at [271, 321] on input "Send rejection message If unchecked, the applicant will not receive a rejection…" at bounding box center [412, 327] width 299 height 29
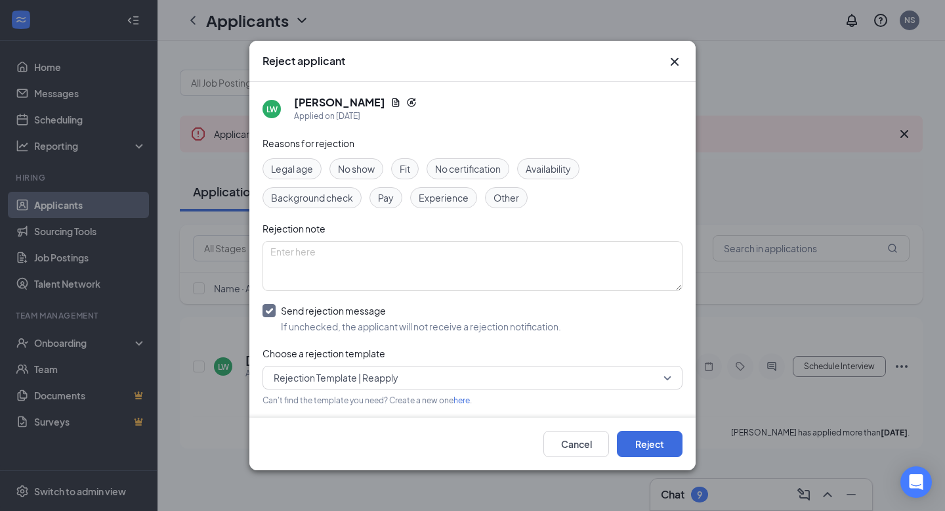
click at [271, 316] on input "Send rejection message If unchecked, the applicant will not receive a rejection…" at bounding box center [412, 318] width 299 height 29
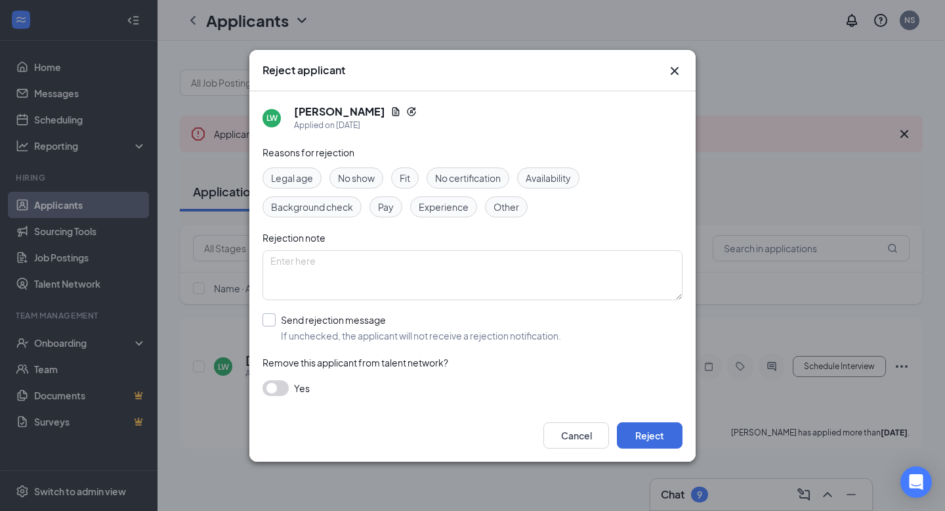
click at [271, 316] on input "Send rejection message If unchecked, the applicant will not receive a rejection…" at bounding box center [412, 327] width 299 height 29
checkbox input "true"
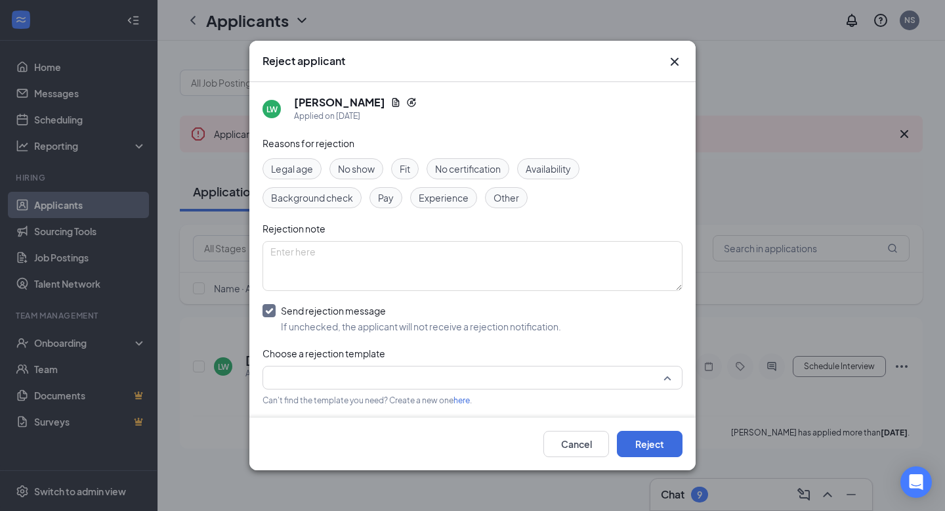
click at [324, 381] on input "search" at bounding box center [468, 377] width 395 height 22
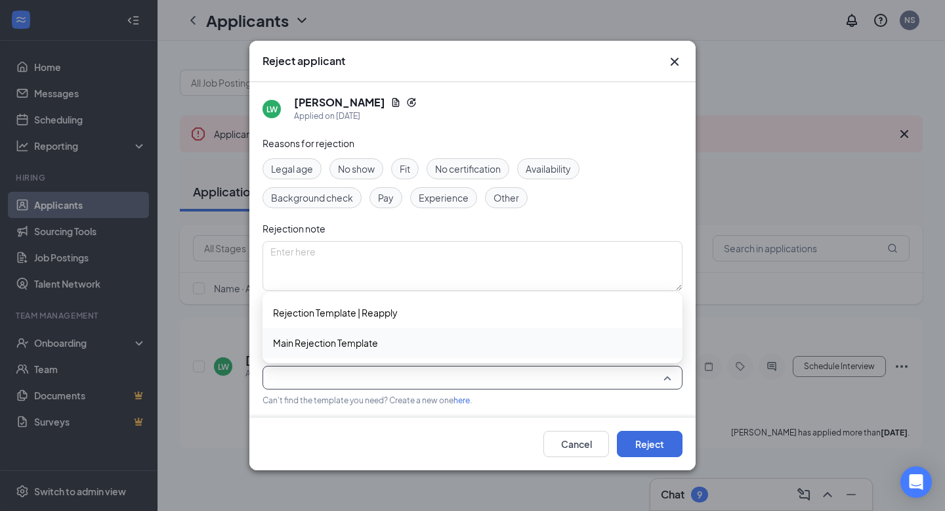
click at [320, 346] on span "Main Rejection Template" at bounding box center [325, 343] width 105 height 14
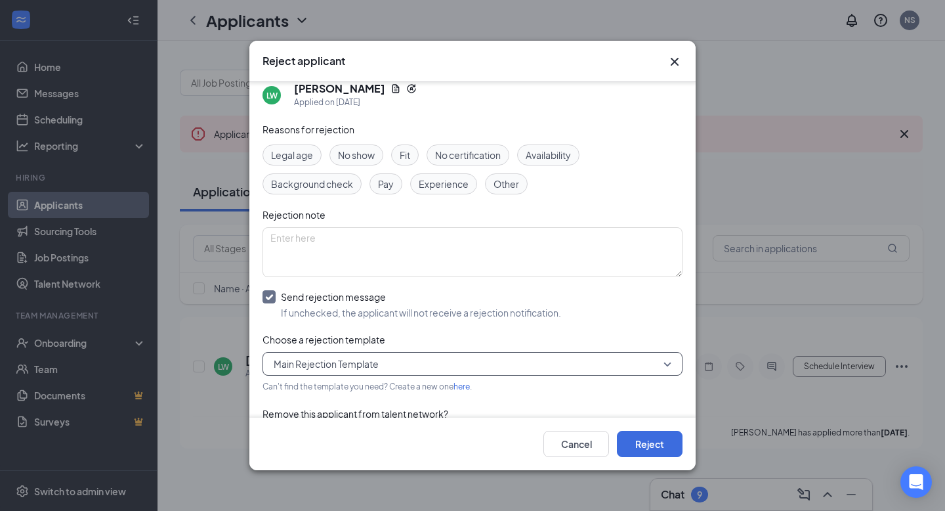
scroll to position [17, 0]
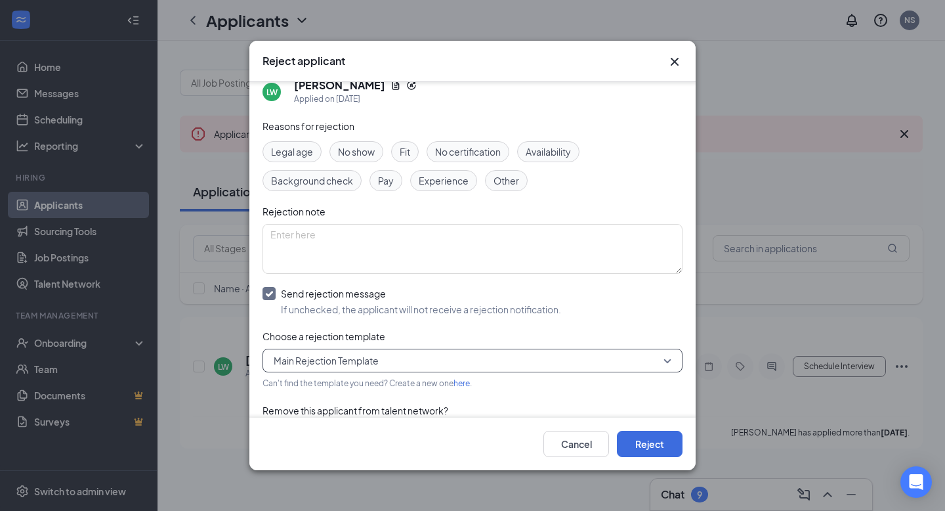
click at [412, 144] on div "Fit" at bounding box center [405, 151] width 28 height 21
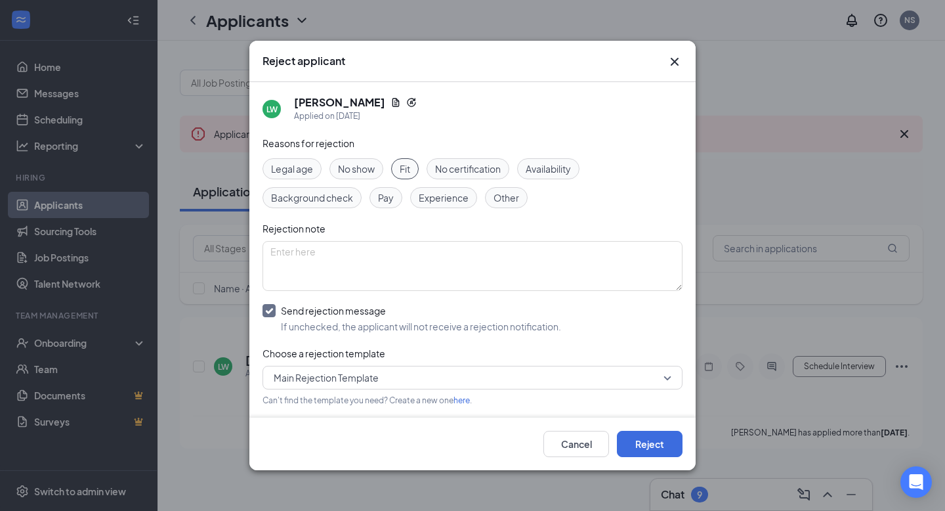
scroll to position [56, 0]
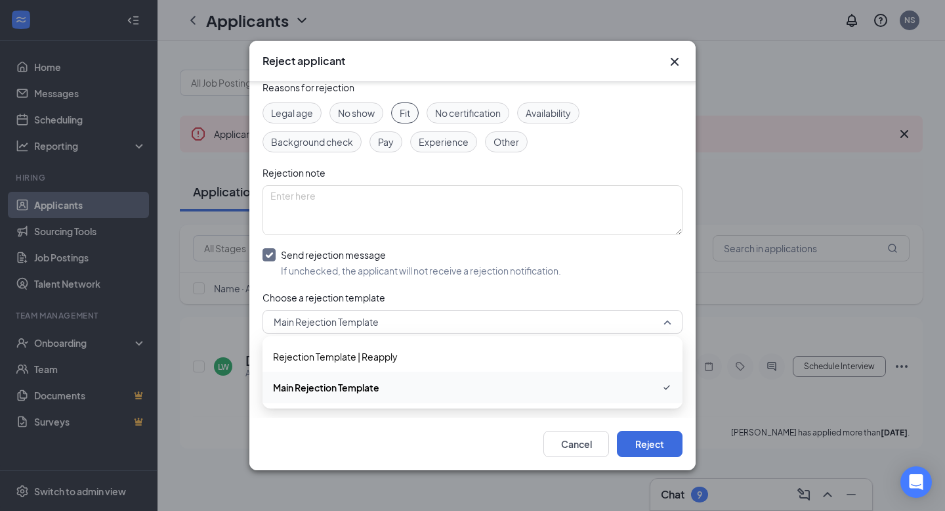
click at [604, 316] on span "Main Rejection Template" at bounding box center [467, 322] width 386 height 20
click at [412, 386] on span "Main Rejection Template" at bounding box center [472, 387] width 399 height 16
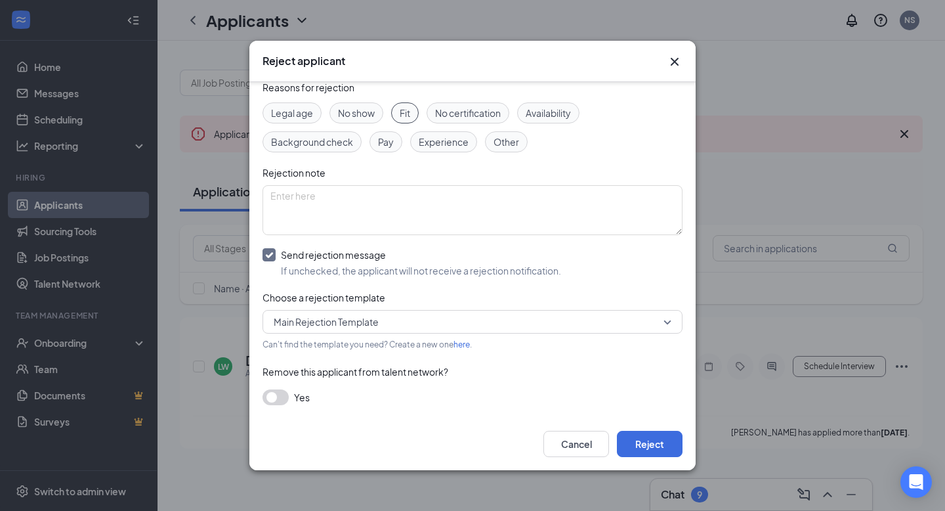
click at [272, 399] on button "button" at bounding box center [276, 397] width 26 height 16
click at [645, 438] on button "Reject" at bounding box center [650, 444] width 66 height 26
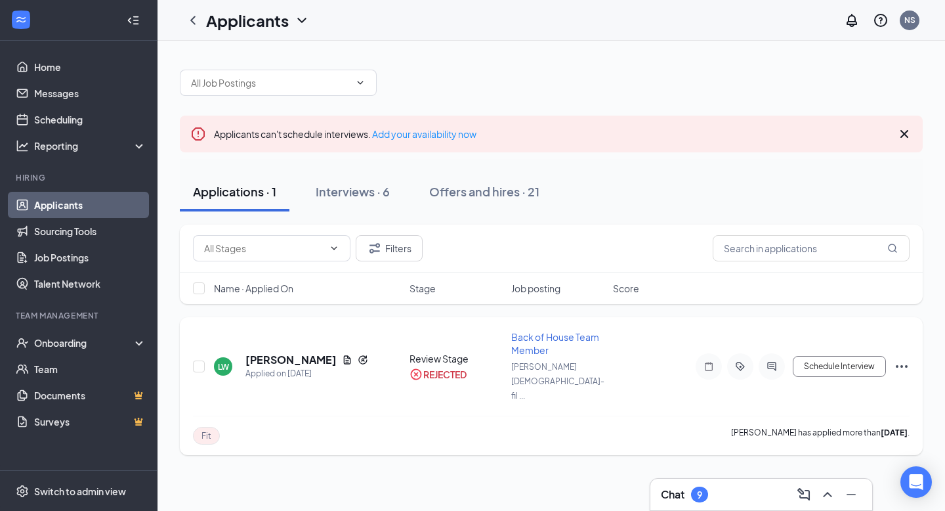
click at [594, 372] on div "[PERSON_NAME] Applied on [DATE] Review Stage REJECTED Back of House Team Member…" at bounding box center [551, 372] width 717 height 85
click at [297, 353] on h5 "[PERSON_NAME]" at bounding box center [291, 360] width 91 height 14
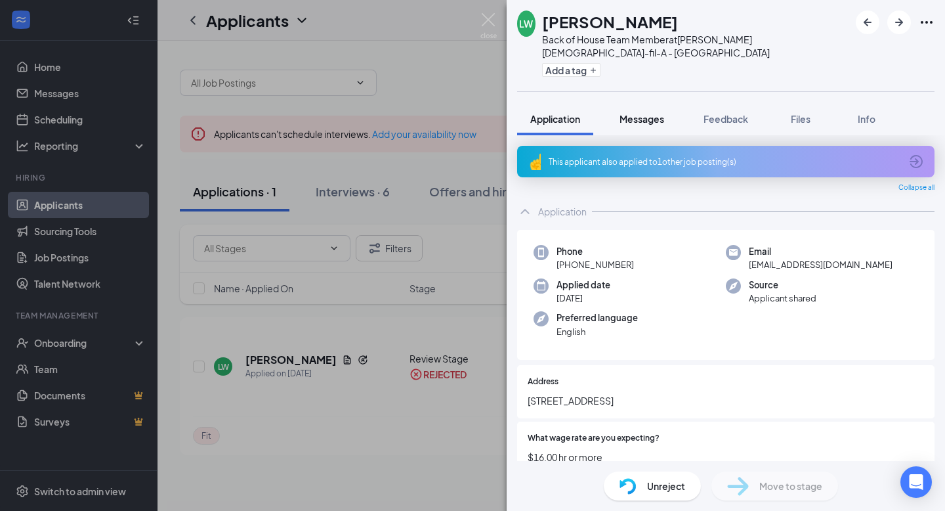
click at [628, 121] on button "Messages" at bounding box center [642, 118] width 71 height 33
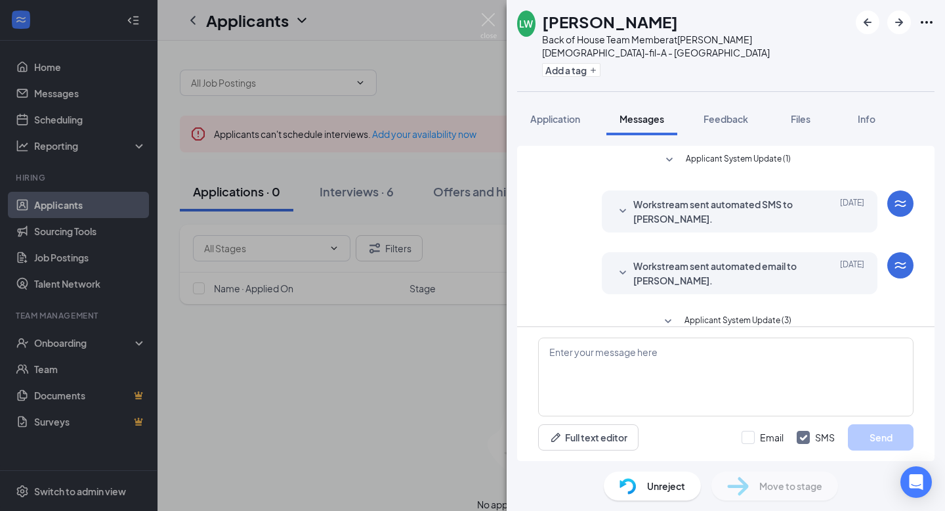
scroll to position [6, 0]
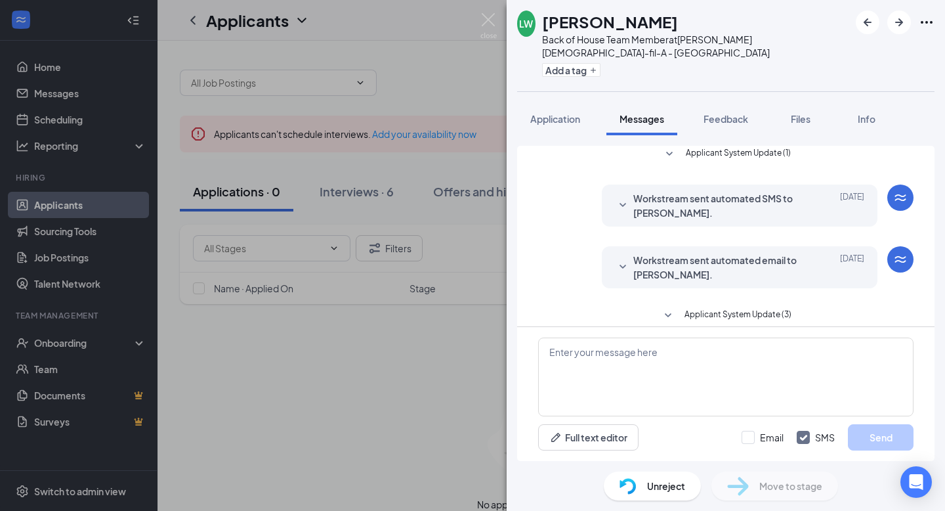
click at [716, 308] on span "Applicant System Update (3)" at bounding box center [738, 316] width 107 height 16
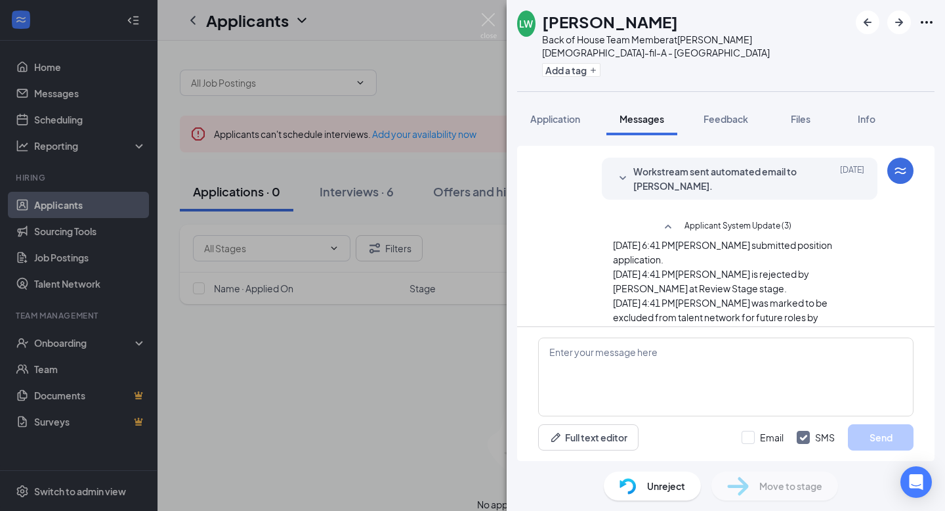
scroll to position [89, 0]
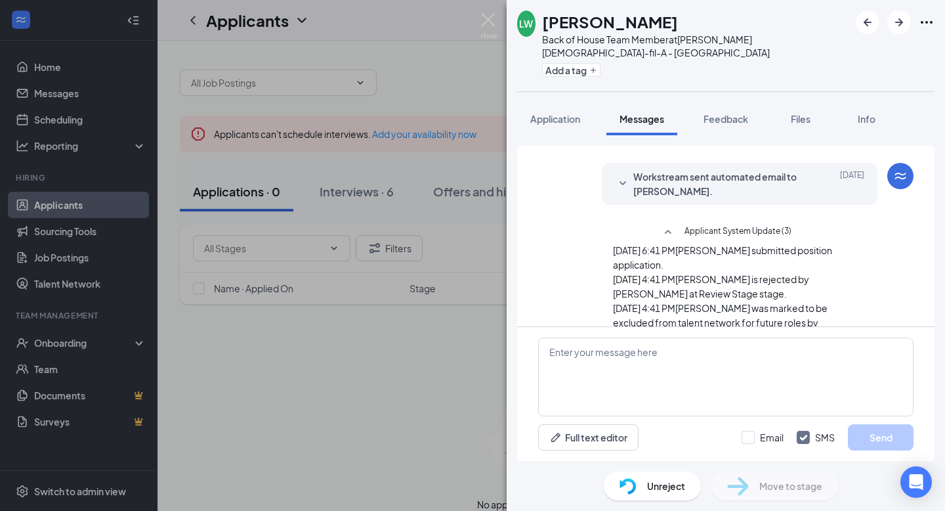
click at [643, 169] on span "Workstream sent automated email to [PERSON_NAME]." at bounding box center [720, 183] width 172 height 29
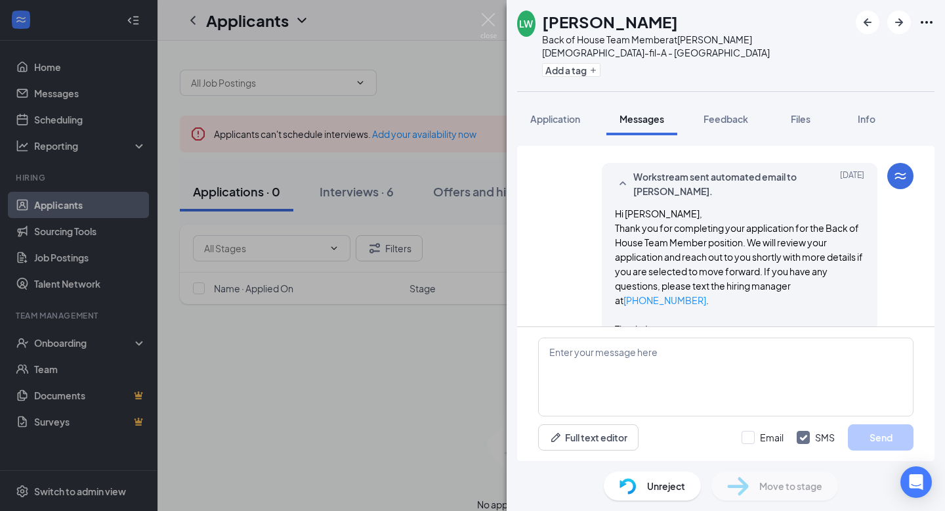
click at [643, 169] on span "Workstream sent automated email to [PERSON_NAME]." at bounding box center [720, 183] width 172 height 29
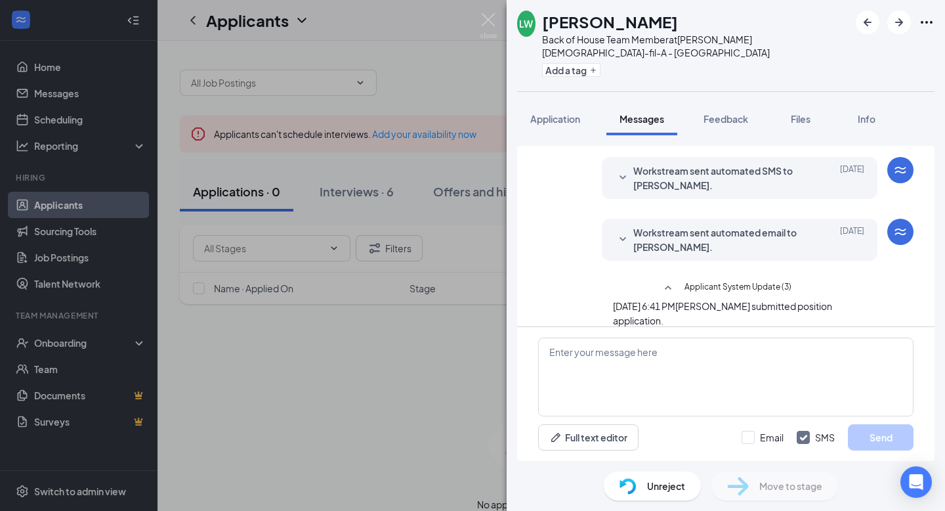
scroll to position [24, 0]
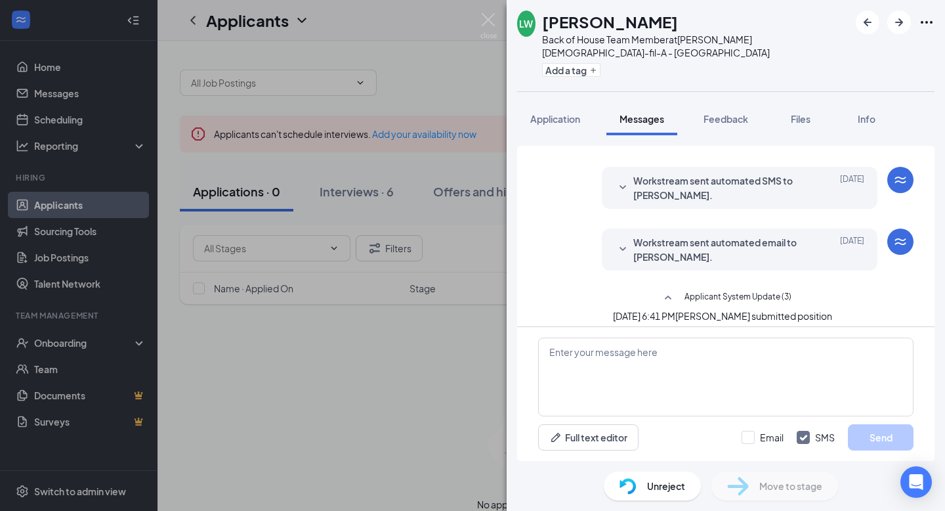
click at [735, 239] on span "Workstream sent automated email to [PERSON_NAME]." at bounding box center [720, 249] width 172 height 29
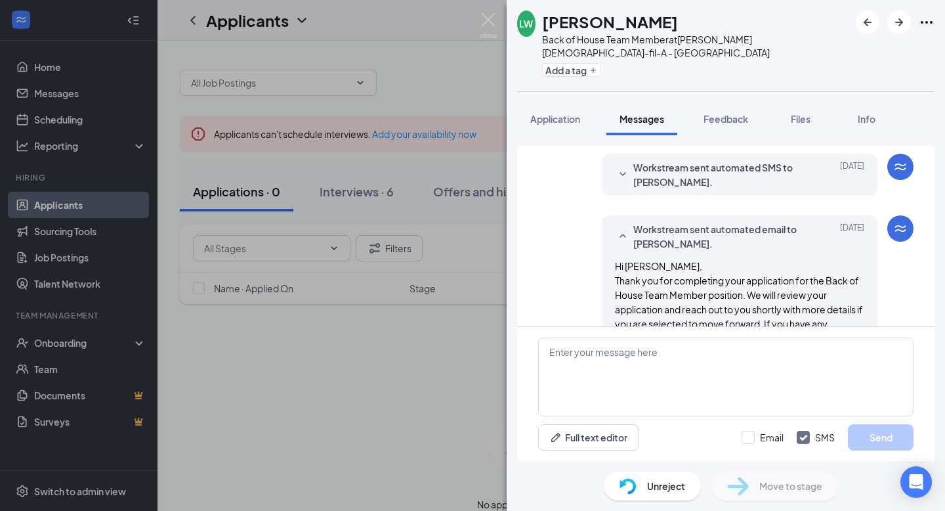
scroll to position [31, 0]
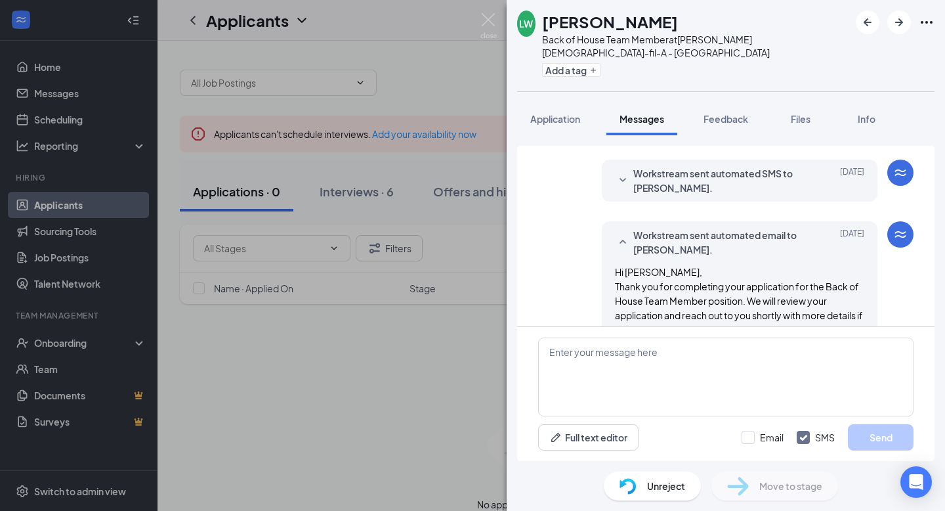
click at [735, 239] on span "Workstream sent automated email to [PERSON_NAME]." at bounding box center [720, 242] width 172 height 29
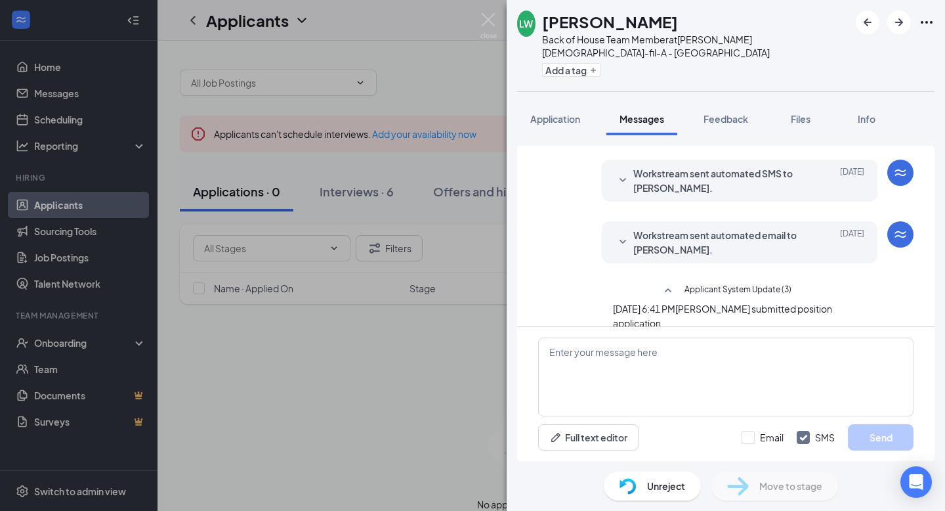
scroll to position [108, 0]
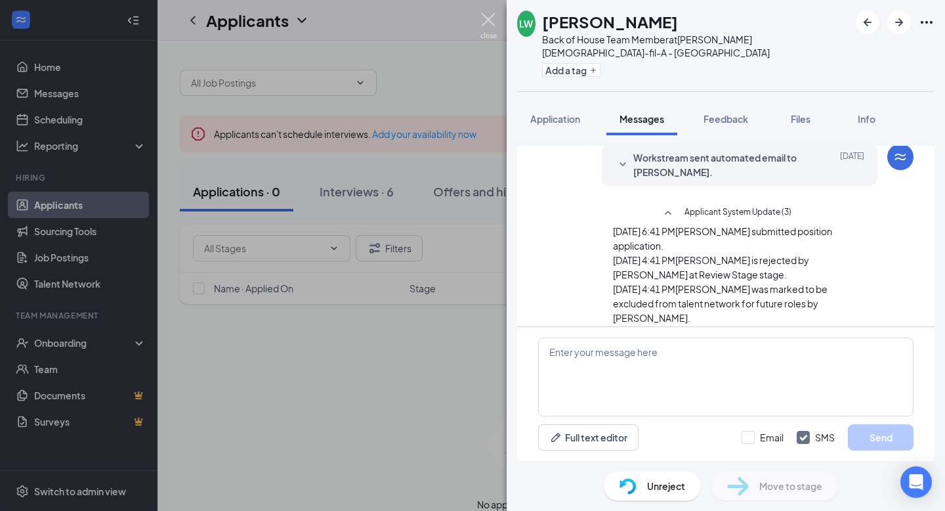
click at [490, 19] on img at bounding box center [489, 26] width 16 height 26
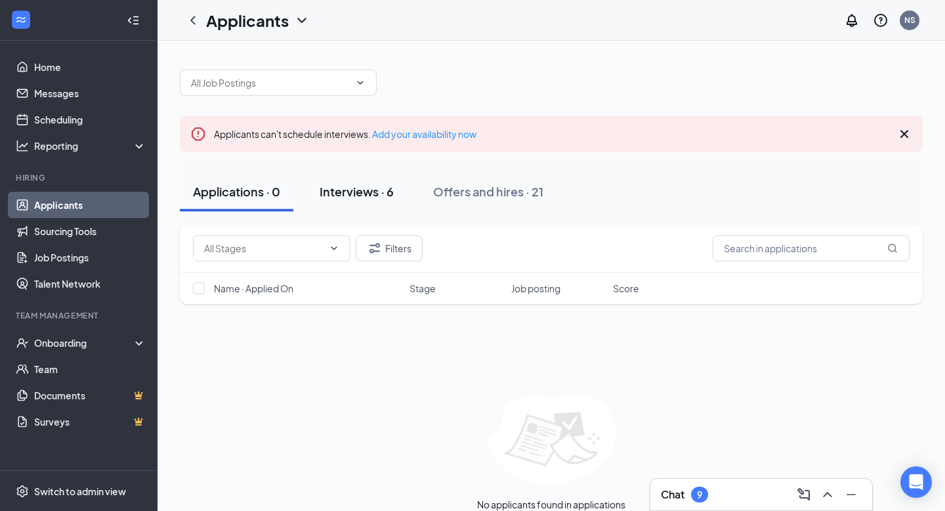
click at [355, 188] on div "Interviews · 6" at bounding box center [357, 191] width 74 height 16
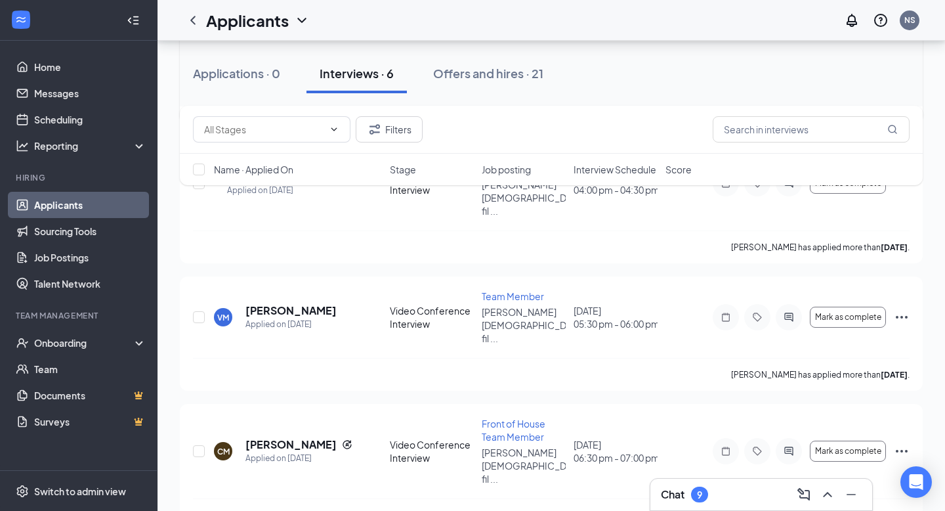
scroll to position [470, 0]
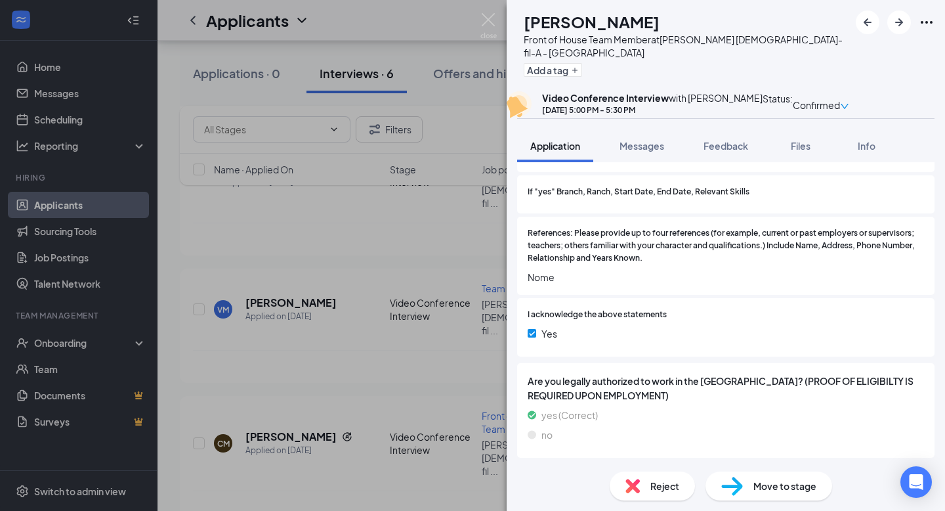
scroll to position [1314, 0]
click at [651, 152] on button "Messages" at bounding box center [642, 145] width 71 height 33
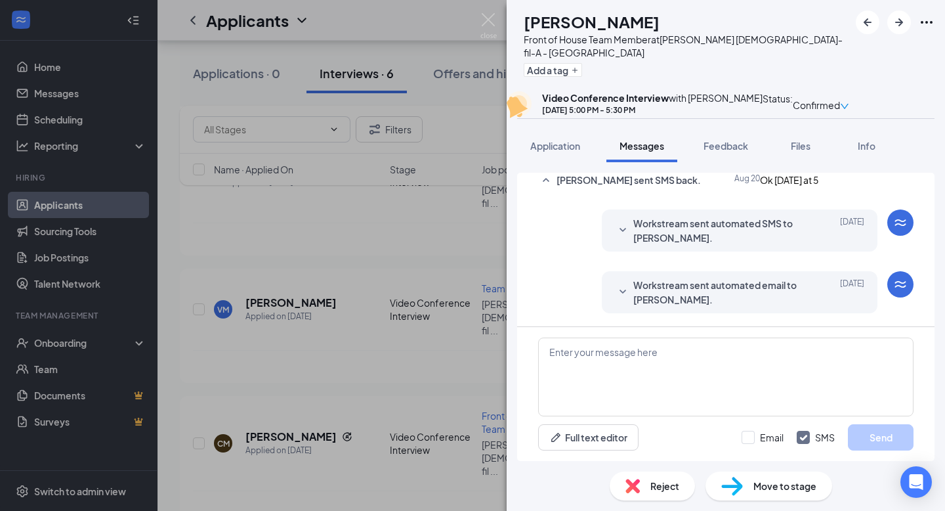
scroll to position [693, 0]
click at [339, 409] on div "RW [PERSON_NAME] Front of House Team Member at [PERSON_NAME] [DEMOGRAPHIC_DATA]…" at bounding box center [472, 255] width 945 height 511
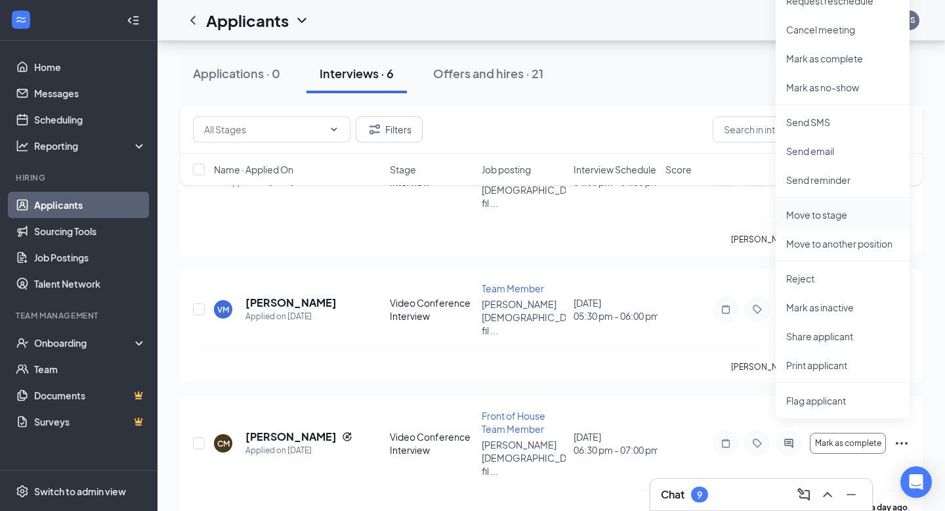
click at [825, 217] on p "Move to stage" at bounding box center [843, 214] width 113 height 13
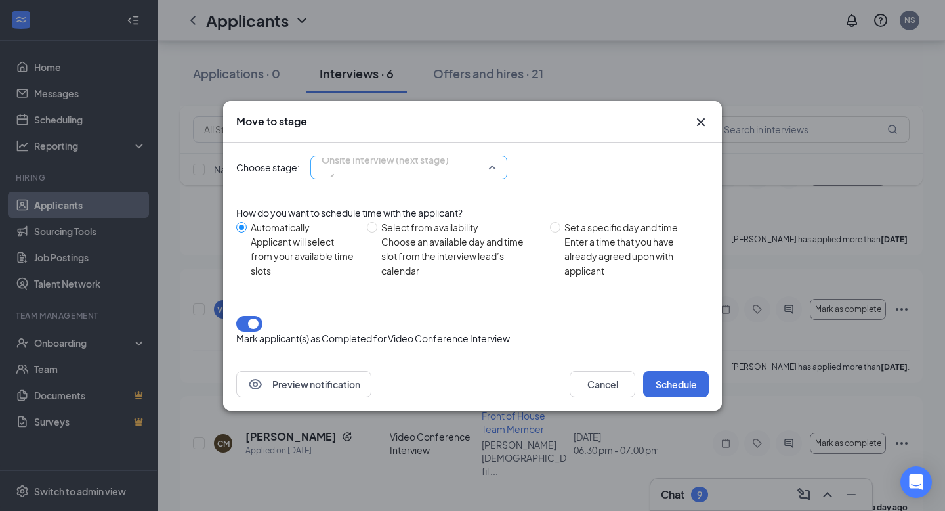
click at [449, 168] on span "Onsite Interview (next stage)" at bounding box center [385, 167] width 127 height 35
click at [592, 177] on div "Choose stage: Onsite Interview (next stage) 3984509 3984512 3984513 Application…" at bounding box center [472, 168] width 473 height 24
click at [446, 234] on div "Select from availability" at bounding box center [460, 227] width 158 height 14
click at [378, 232] on input "Select from availability Choose an available day and time slot from the intervi…" at bounding box center [372, 227] width 11 height 11
radio input "true"
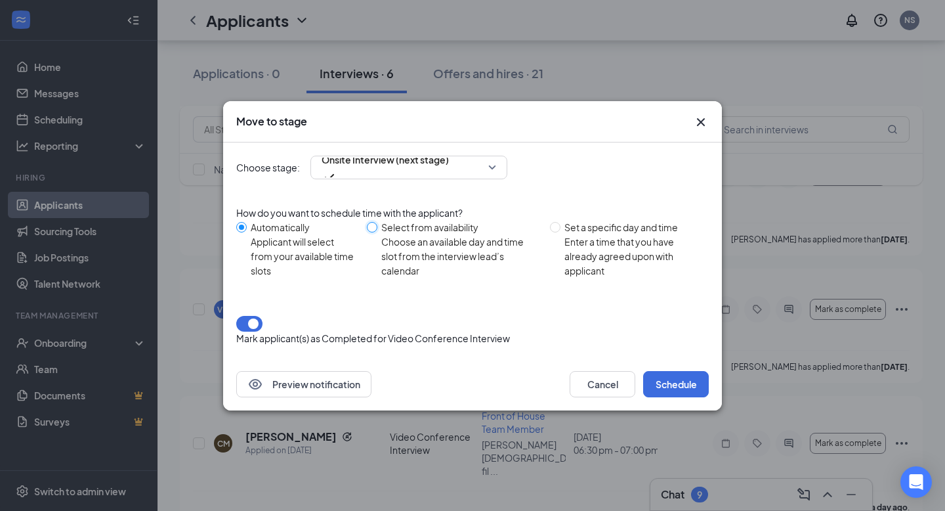
radio input "false"
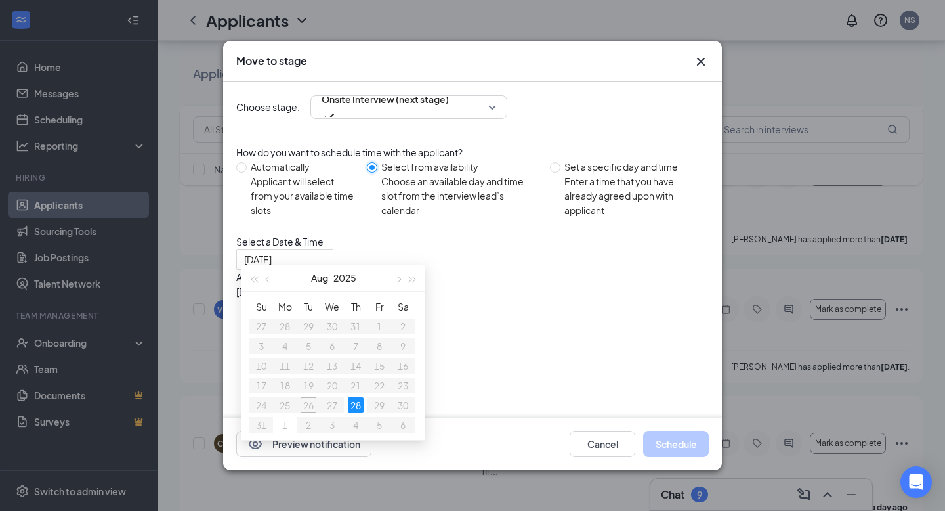
scroll to position [14, 0]
click at [402, 275] on button "button" at bounding box center [398, 278] width 14 height 26
type input "[DATE]"
click at [281, 324] on div "1" at bounding box center [285, 326] width 16 height 16
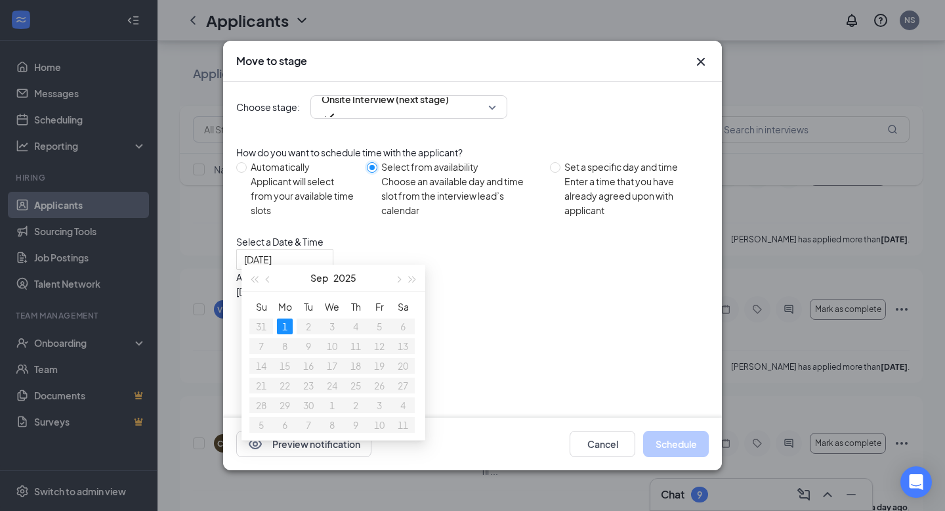
click at [305, 324] on table "Su Mo Tu We Th Fr Sa 31 1 2 3 4 5 6 7 8 9 10 11 12 13 14 15 16 17 18 19 20 21 2…" at bounding box center [331, 366] width 165 height 138
click at [599, 170] on div "Set a specific day and time" at bounding box center [632, 167] width 134 height 14
click at [561, 170] on input "Set a specific day and time Enter a time that you have already agreed upon with…" at bounding box center [555, 167] width 11 height 11
radio input "true"
radio input "false"
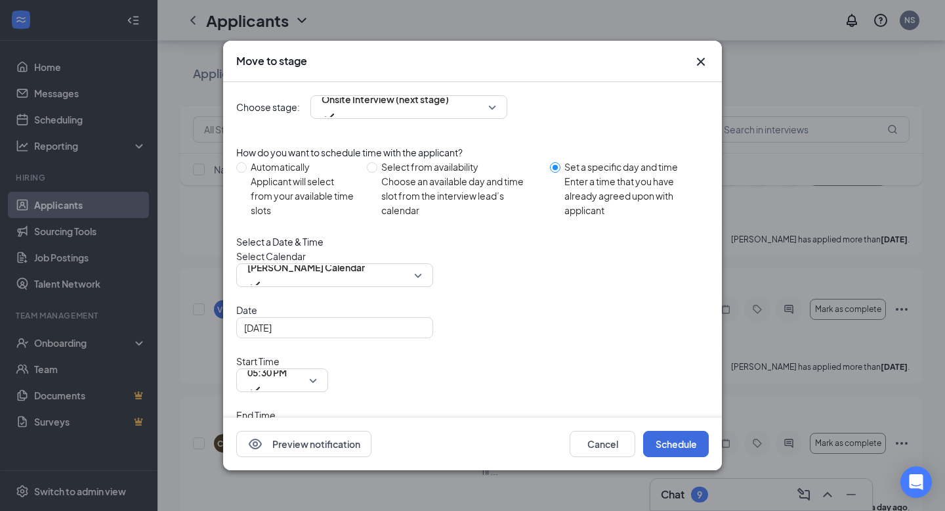
click at [366, 338] on div "[DATE]" at bounding box center [472, 327] width 473 height 21
click at [412, 335] on div "[DATE]" at bounding box center [334, 327] width 181 height 14
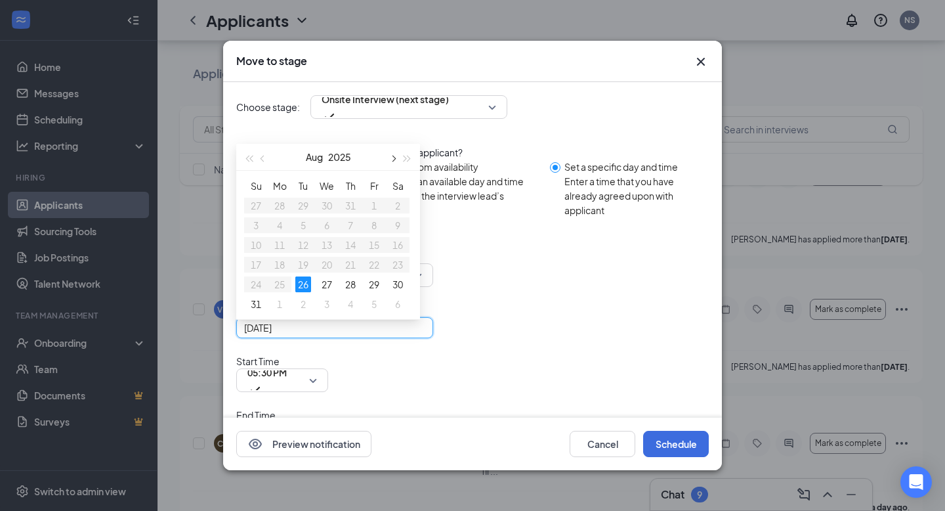
click at [397, 170] on button "button" at bounding box center [392, 157] width 14 height 26
type input "[DATE]"
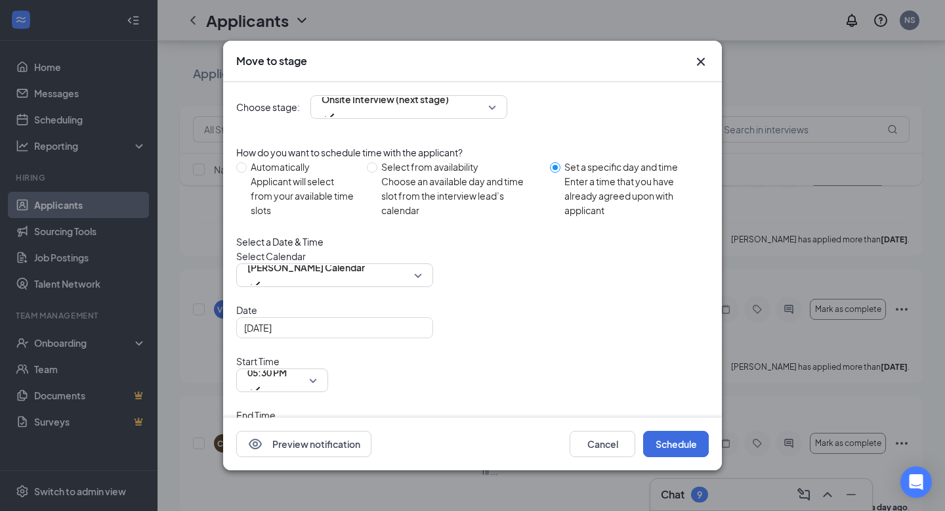
click at [701, 57] on icon "Cross" at bounding box center [701, 62] width 16 height 16
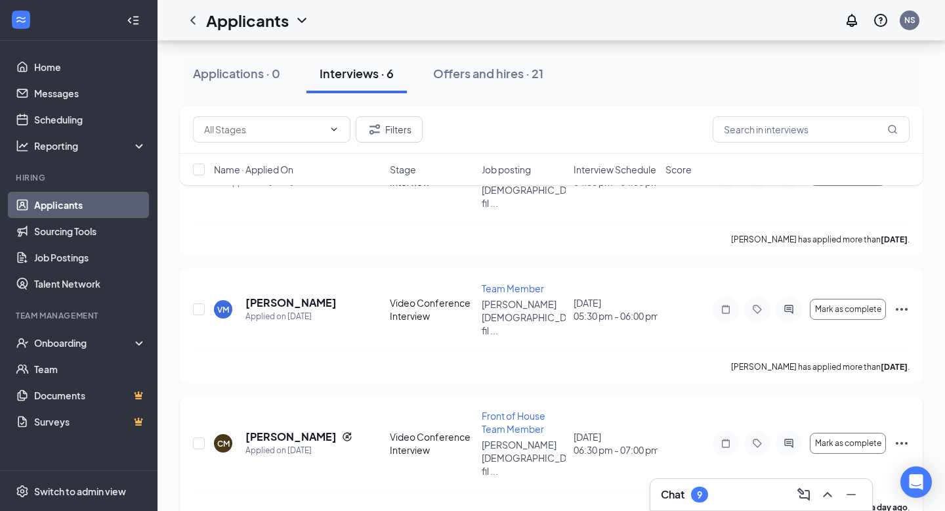
click at [896, 435] on icon "Ellipses" at bounding box center [902, 443] width 16 height 16
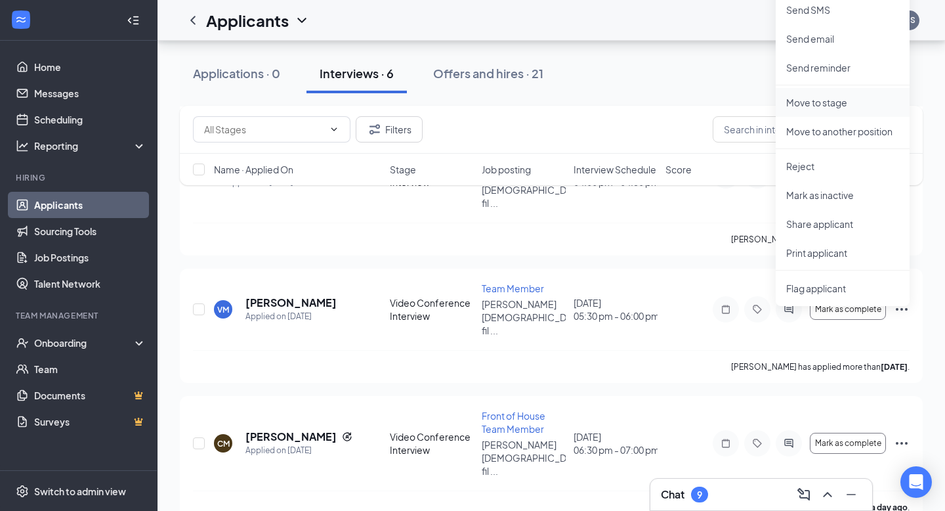
click at [812, 103] on p "Move to stage" at bounding box center [843, 102] width 113 height 13
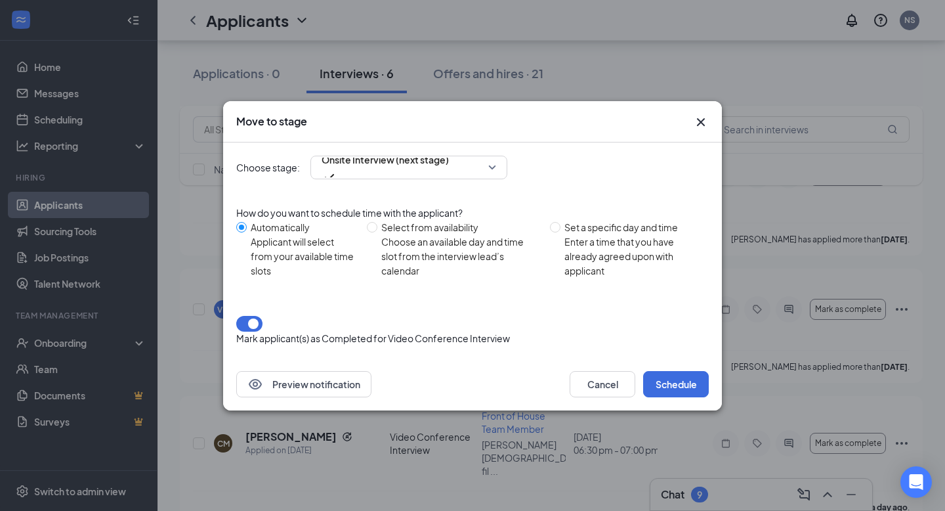
click at [580, 246] on div "Enter a time that you have already agreed upon with applicant" at bounding box center [632, 255] width 134 height 43
click at [561, 232] on input "Set a specific day and time Enter a time that you have already agreed upon with…" at bounding box center [555, 227] width 11 height 11
radio input "true"
radio input "false"
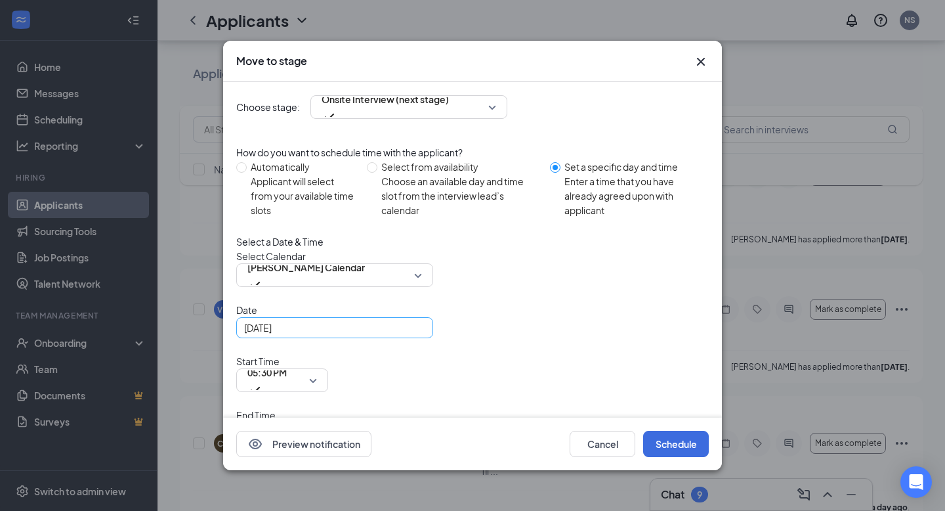
click at [414, 335] on div "[DATE]" at bounding box center [334, 327] width 181 height 14
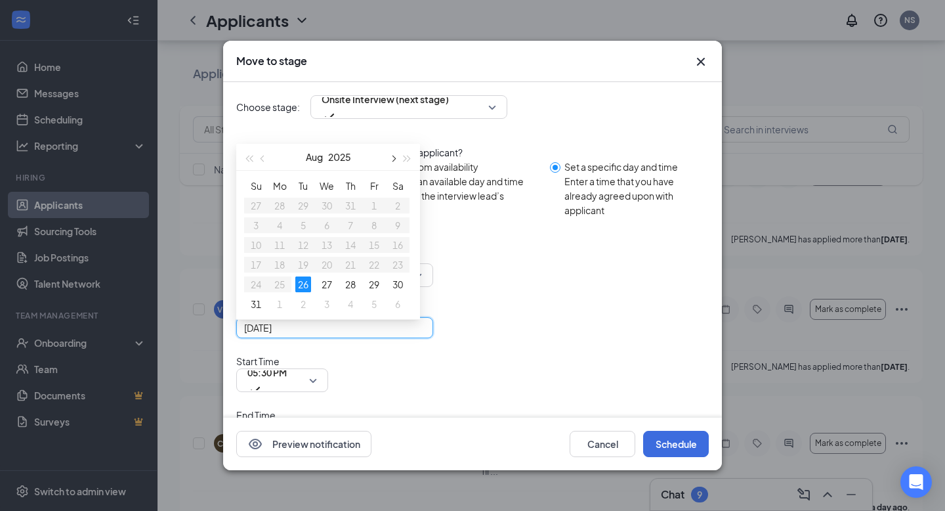
click at [390, 167] on button "button" at bounding box center [392, 157] width 14 height 26
type input "[DATE]"
click at [303, 213] on div "2" at bounding box center [303, 206] width 16 height 16
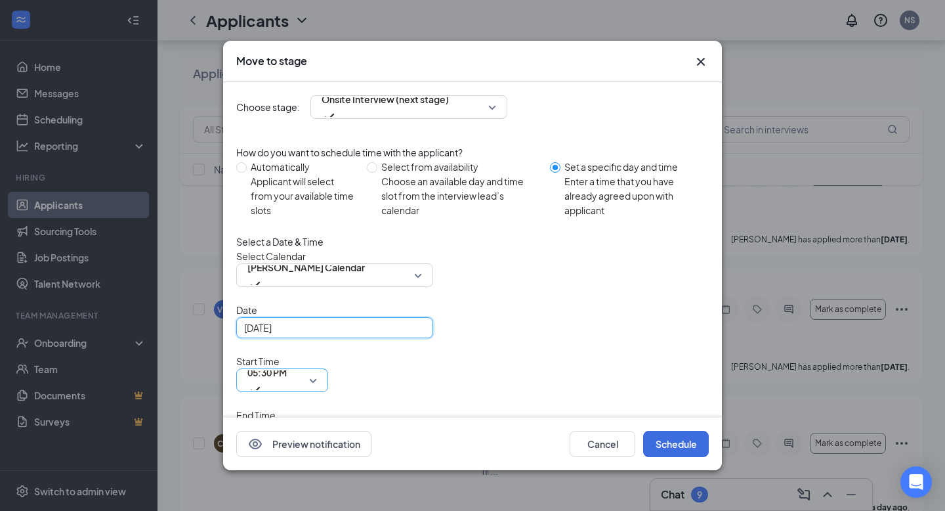
click at [328, 368] on div "05:30 PM" at bounding box center [282, 380] width 92 height 24
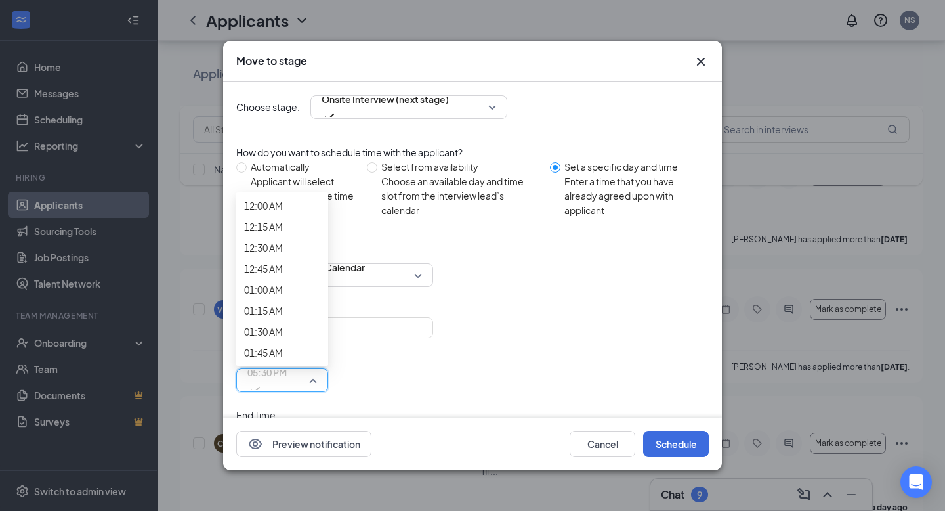
scroll to position [1978, 0]
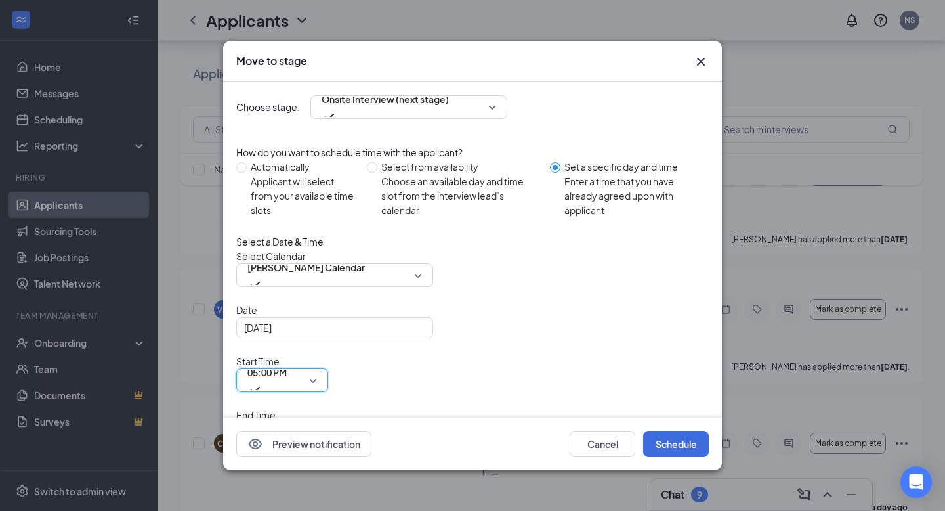
click at [317, 424] on span "06:00 PM" at bounding box center [283, 434] width 70 height 20
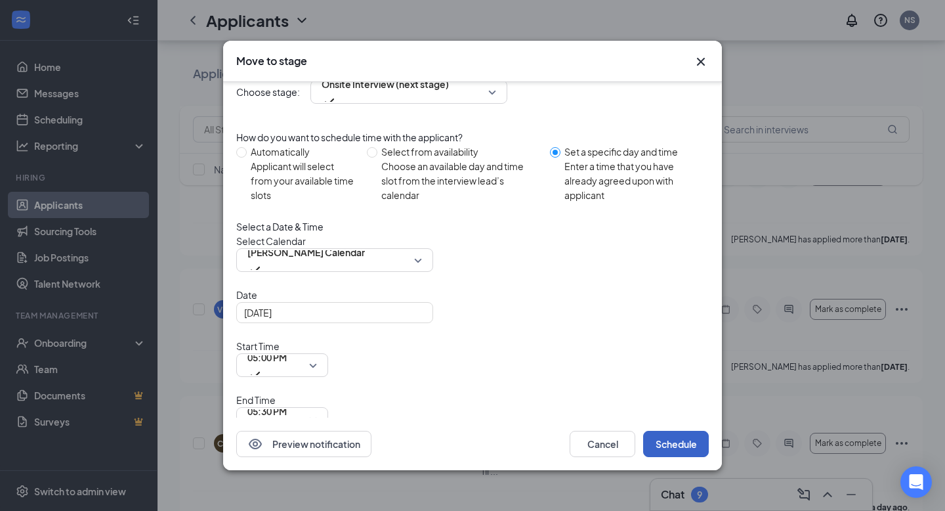
click at [685, 446] on button "Schedule" at bounding box center [676, 444] width 66 height 26
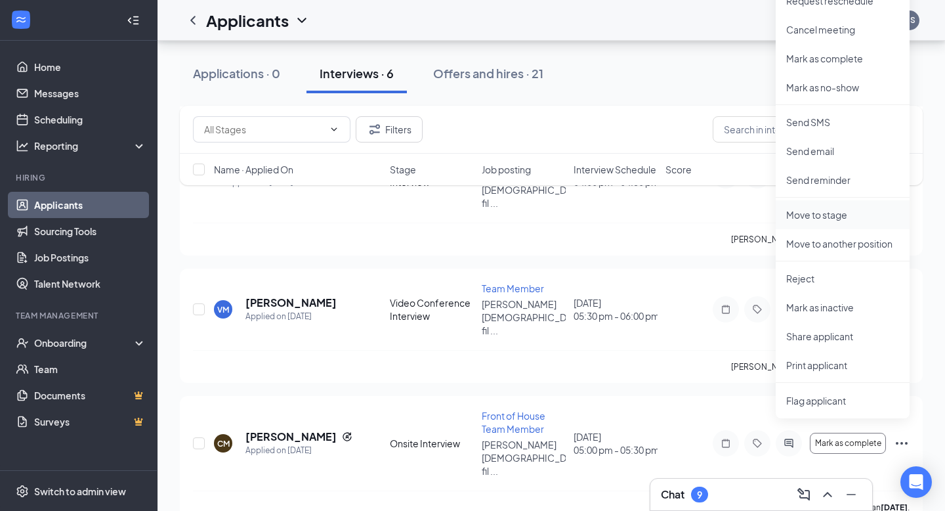
click at [821, 215] on p "Move to stage" at bounding box center [843, 214] width 113 height 13
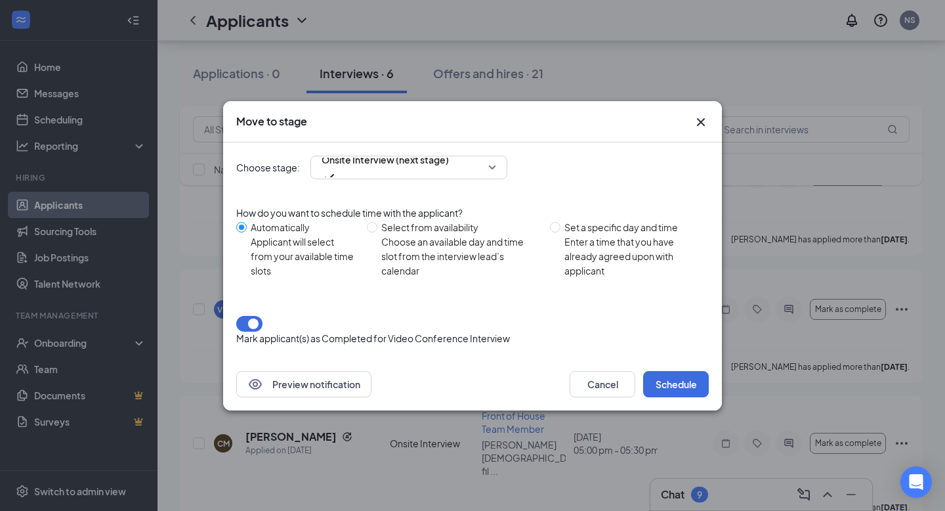
click at [413, 253] on div "Choose an available day and time slot from the interview lead’s calendar" at bounding box center [460, 255] width 158 height 43
click at [378, 232] on input "Select from availability Choose an available day and time slot from the intervi…" at bounding box center [372, 227] width 11 height 11
radio input "true"
radio input "false"
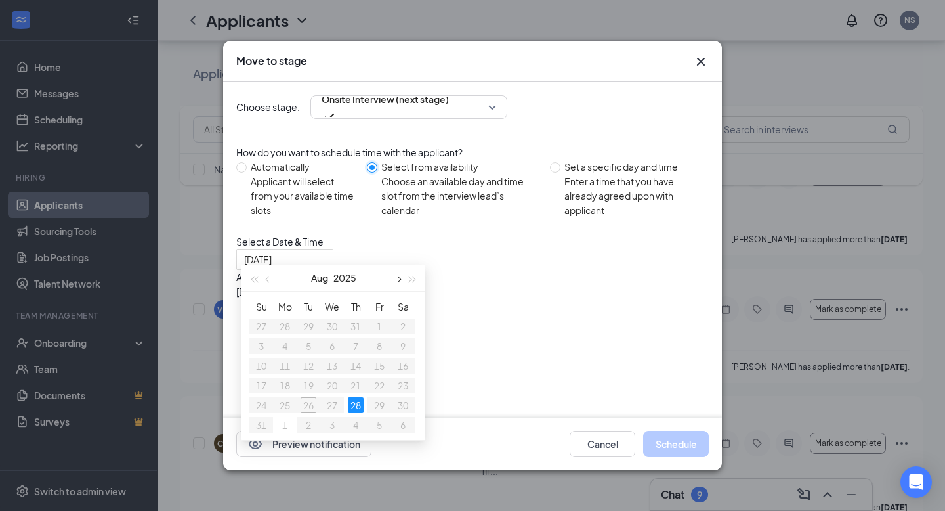
click at [401, 278] on button "button" at bounding box center [398, 278] width 14 height 26
click at [352, 325] on table "Su Mo Tu We Th Fr Sa 31 1 2 3 4 5 6 7 8 9 10 11 12 13 14 15 16 17 18 19 20 21 2…" at bounding box center [331, 366] width 165 height 138
type input "[DATE]"
click at [620, 189] on div "Enter a time that you have already agreed upon with applicant" at bounding box center [632, 195] width 134 height 43
click at [561, 173] on input "Set a specific day and time Enter a time that you have already agreed upon with…" at bounding box center [555, 167] width 11 height 11
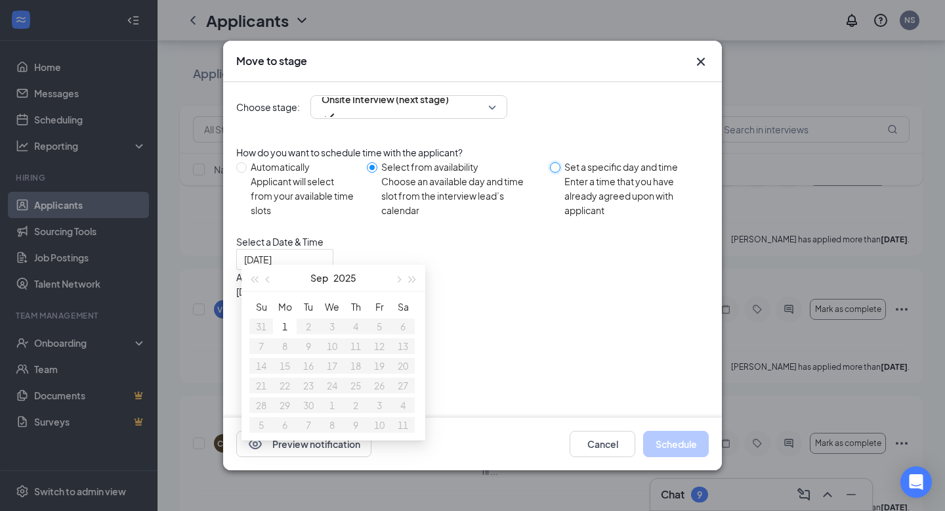
radio input "true"
radio input "false"
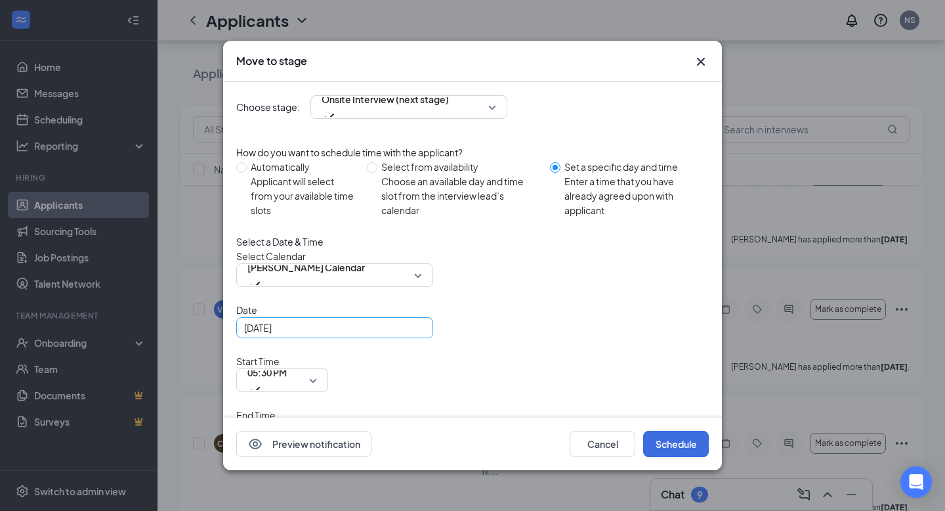
click at [413, 335] on div "[DATE]" at bounding box center [334, 327] width 181 height 14
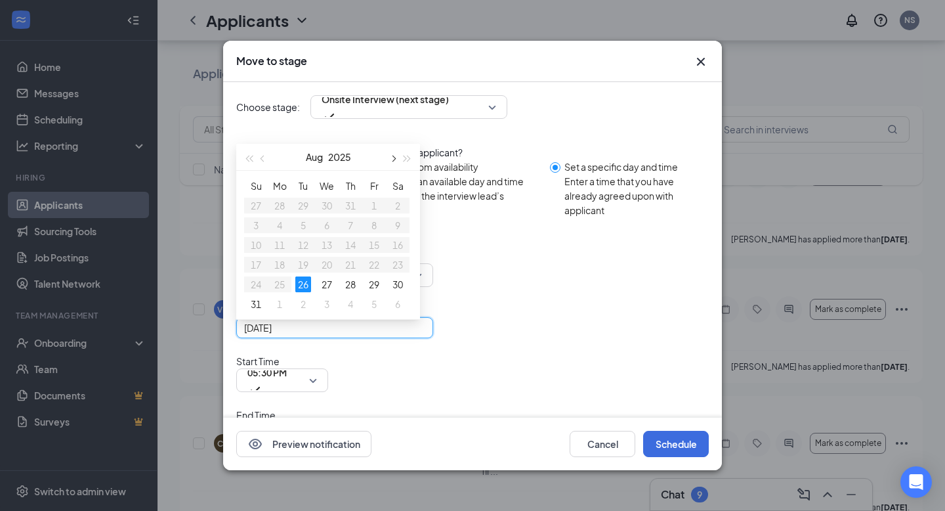
click at [391, 170] on button "button" at bounding box center [392, 157] width 14 height 26
click at [351, 213] on div "4" at bounding box center [351, 206] width 16 height 16
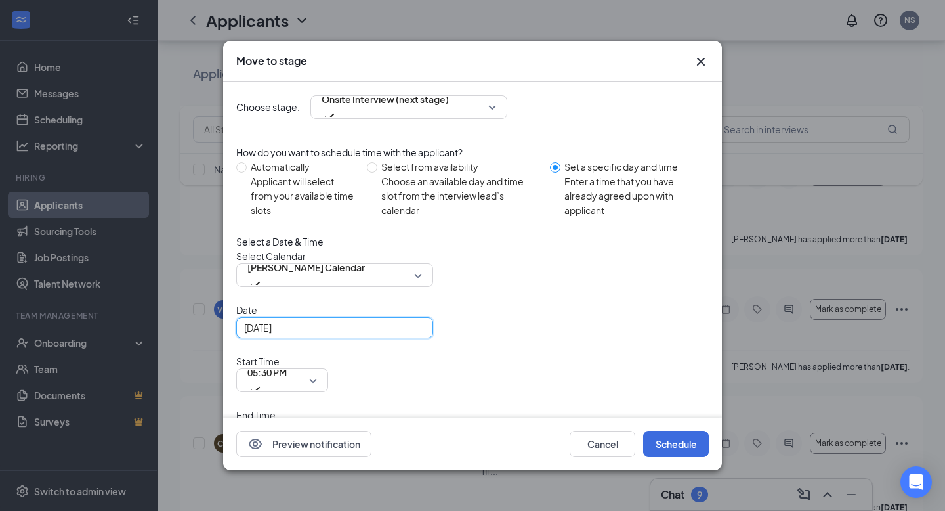
click at [416, 335] on div "[DATE]" at bounding box center [334, 327] width 181 height 14
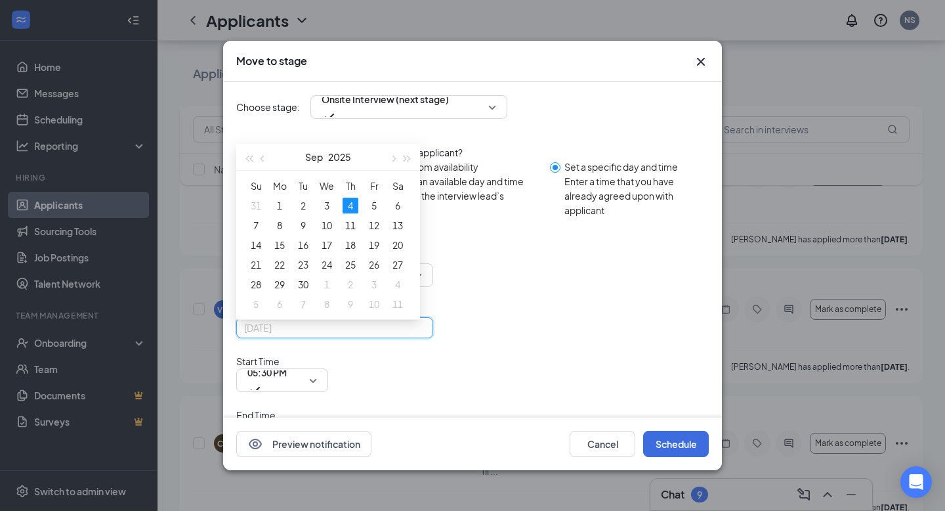
type input "[DATE]"
click at [702, 63] on icon "Cross" at bounding box center [701, 62] width 8 height 8
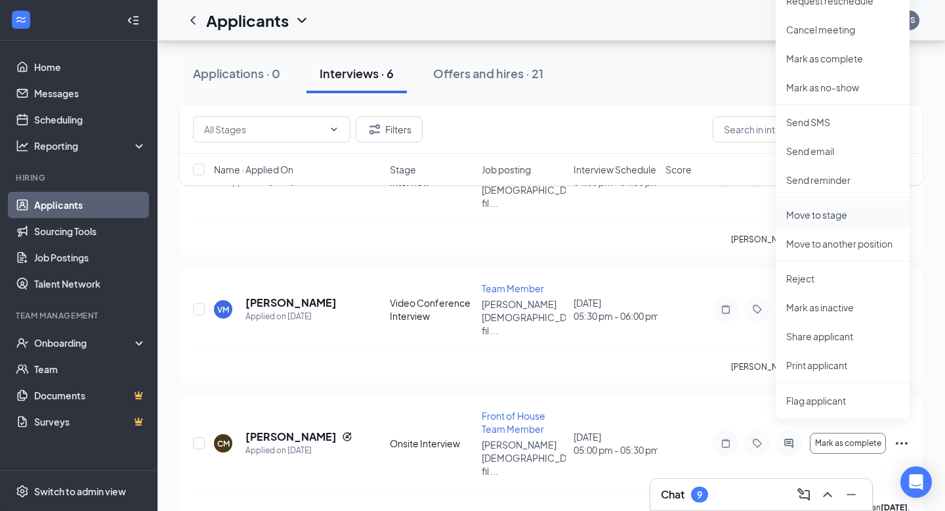
click at [846, 217] on p "Move to stage" at bounding box center [843, 214] width 113 height 13
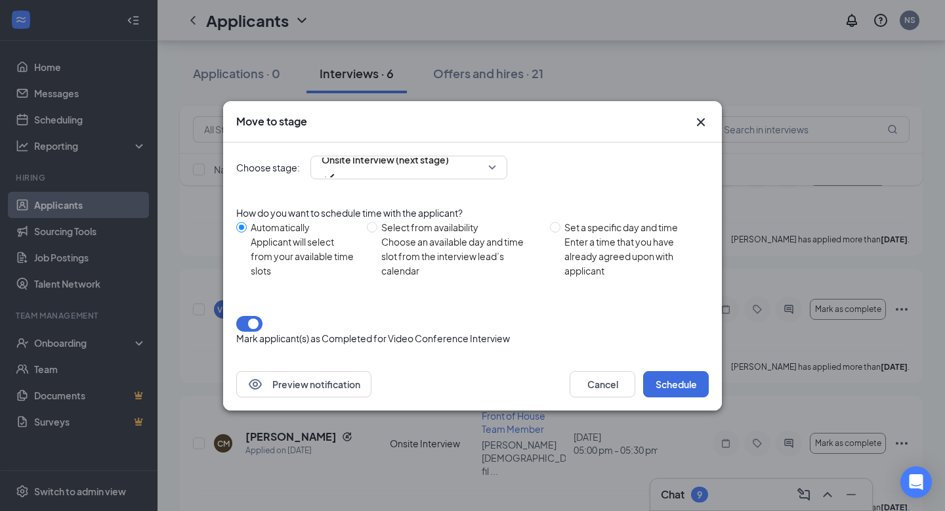
click at [414, 258] on div "Choose an available day and time slot from the interview lead’s calendar" at bounding box center [460, 255] width 158 height 43
click at [378, 232] on input "Select from availability Choose an available day and time slot from the intervi…" at bounding box center [372, 227] width 11 height 11
radio input "true"
radio input "false"
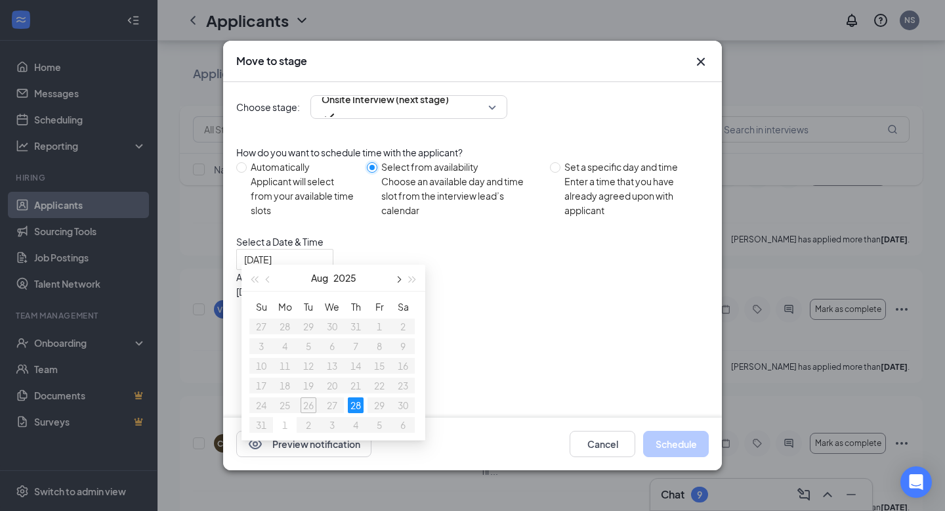
click at [395, 282] on button "button" at bounding box center [398, 278] width 14 height 26
type input "[DATE]"
click at [281, 322] on div "1" at bounding box center [285, 326] width 16 height 16
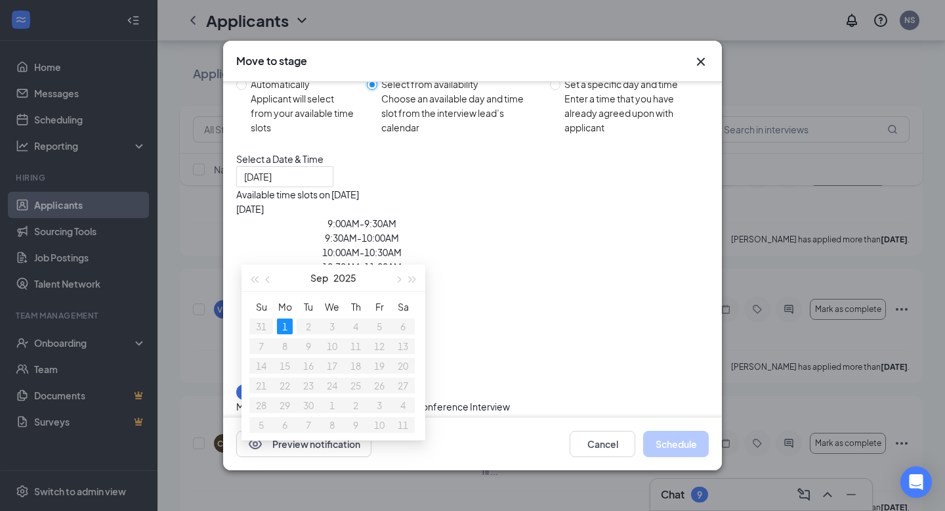
scroll to position [88, 0]
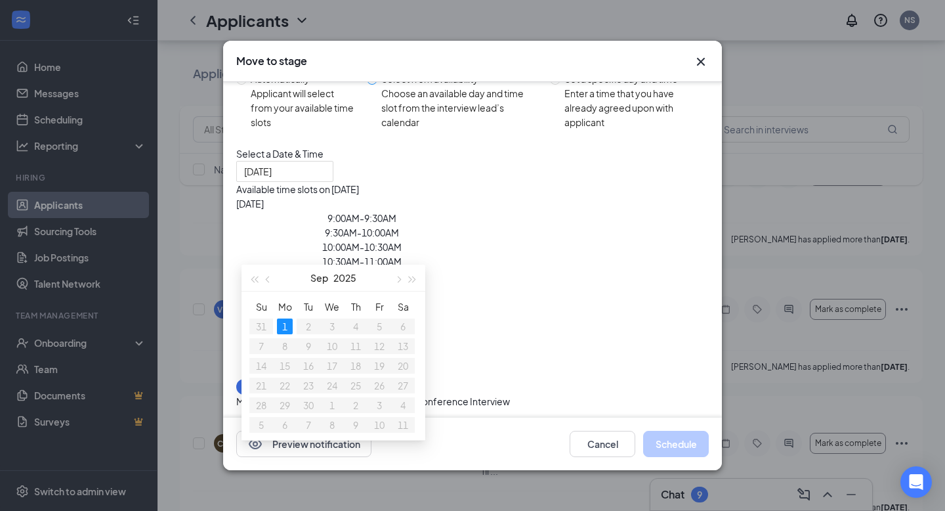
click at [488, 283] on div "2:30PM - 3:00PM" at bounding box center [361, 290] width 251 height 14
click at [676, 437] on button "Schedule" at bounding box center [676, 444] width 66 height 26
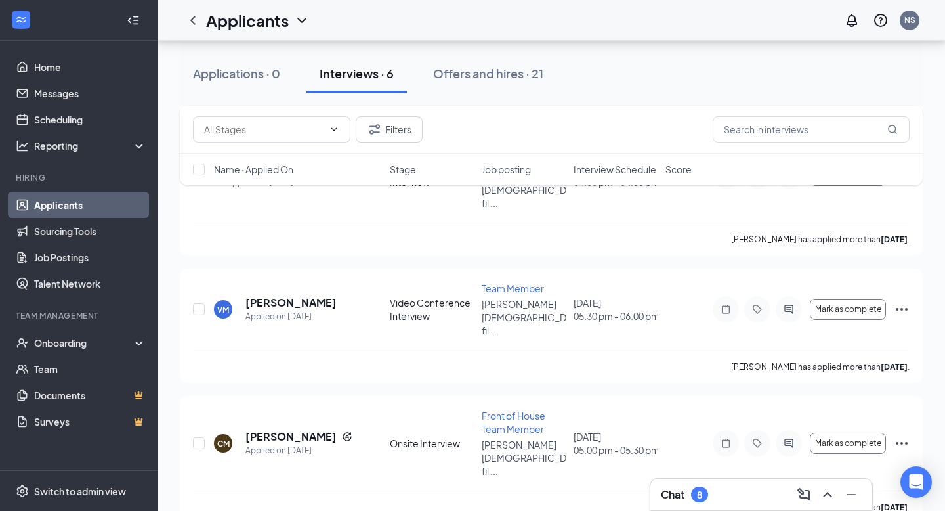
click at [661, 495] on h3 "Chat" at bounding box center [673, 494] width 24 height 14
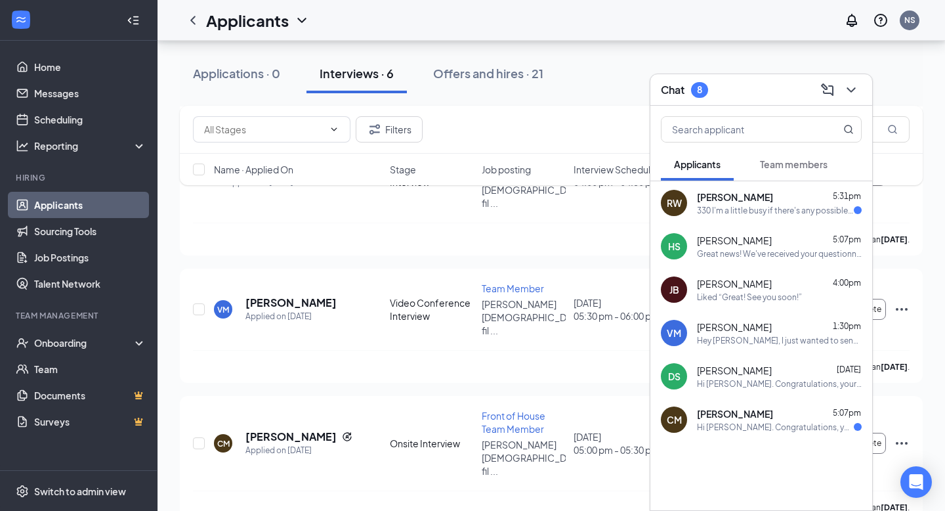
click at [701, 211] on div "330 I'm a little busy if there's any possible way, I can do 1030 that would be …" at bounding box center [775, 210] width 157 height 11
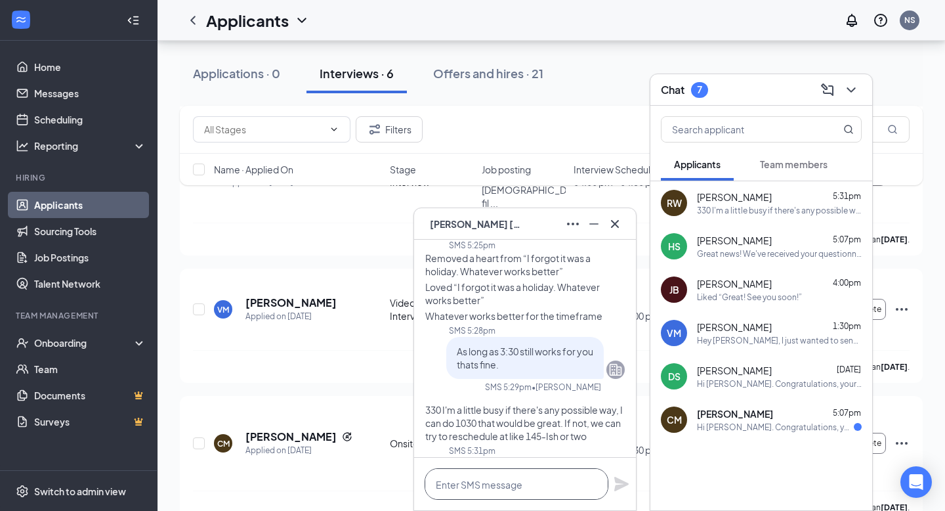
click at [494, 485] on textarea at bounding box center [517, 484] width 184 height 32
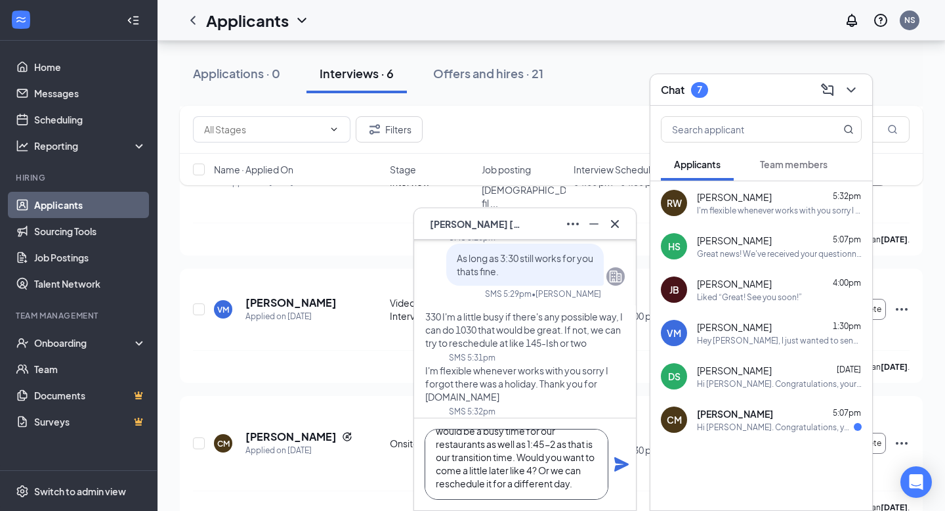
scroll to position [28, 0]
type textarea "Because of it being a Holiday 10:30 would be a busy time for our restaurants as…"
click at [617, 465] on icon "Plane" at bounding box center [622, 464] width 14 height 14
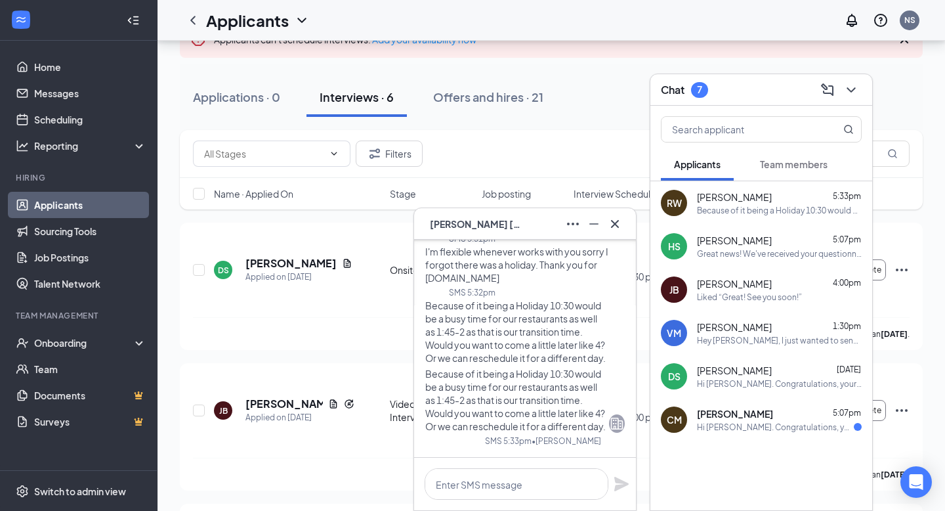
scroll to position [94, 0]
click at [348, 397] on div "JB [PERSON_NAME] Applied on [DATE]" at bounding box center [298, 411] width 168 height 28
click at [619, 225] on icon "Cross" at bounding box center [615, 224] width 16 height 16
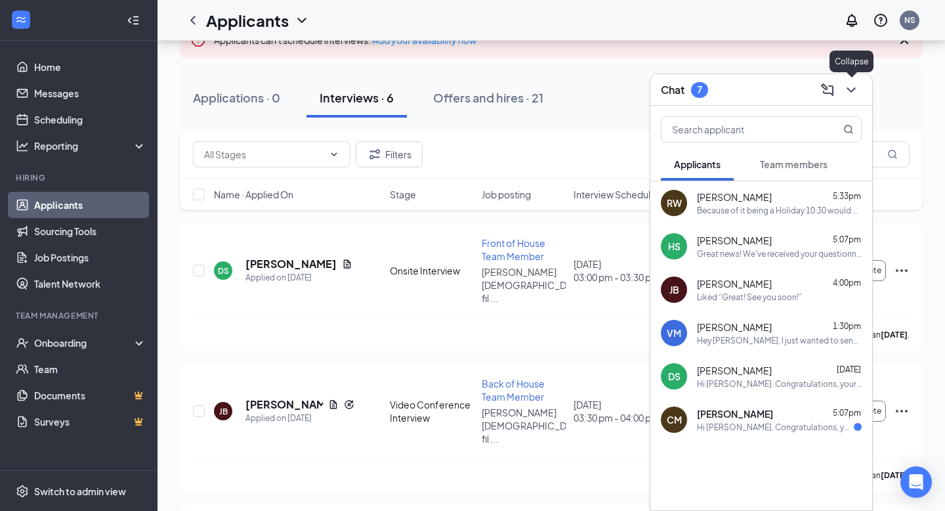
click at [857, 90] on icon "ChevronDown" at bounding box center [852, 90] width 16 height 16
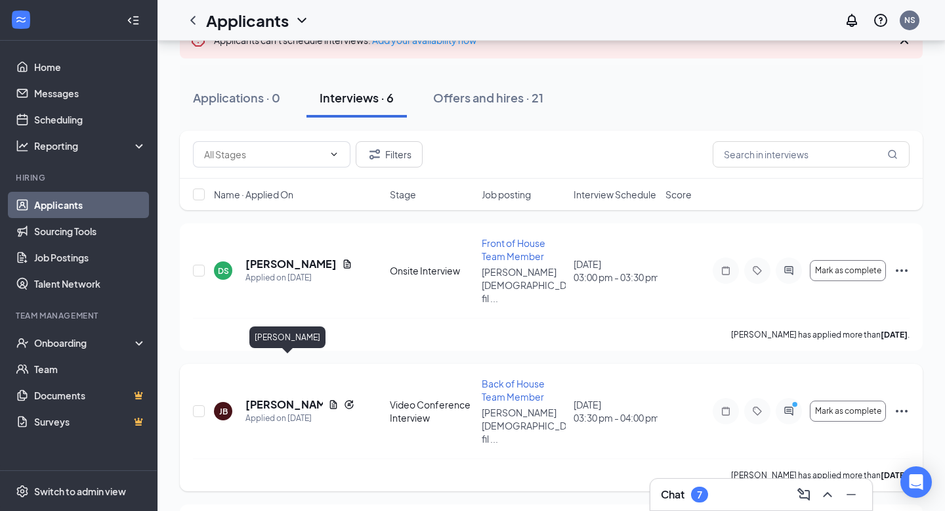
click at [292, 397] on h5 "[PERSON_NAME]" at bounding box center [284, 404] width 77 height 14
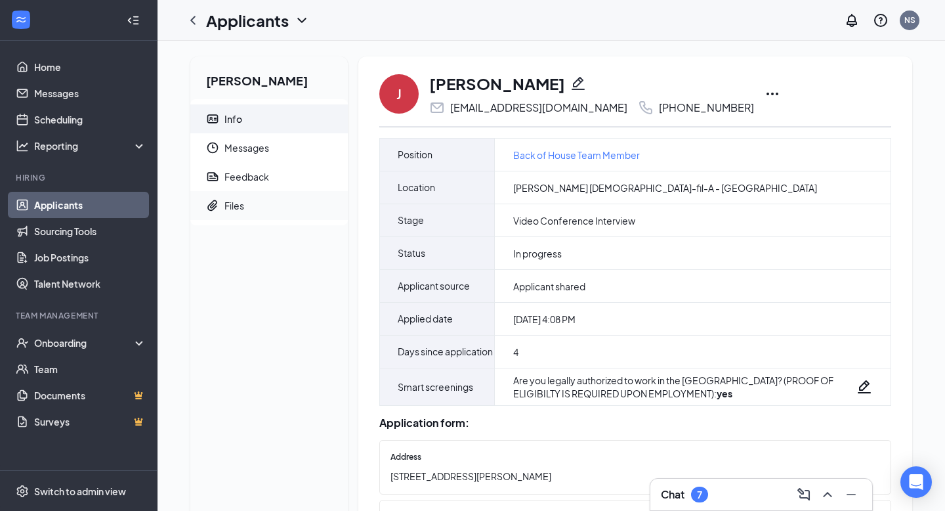
click at [253, 207] on span "Files" at bounding box center [281, 205] width 113 height 29
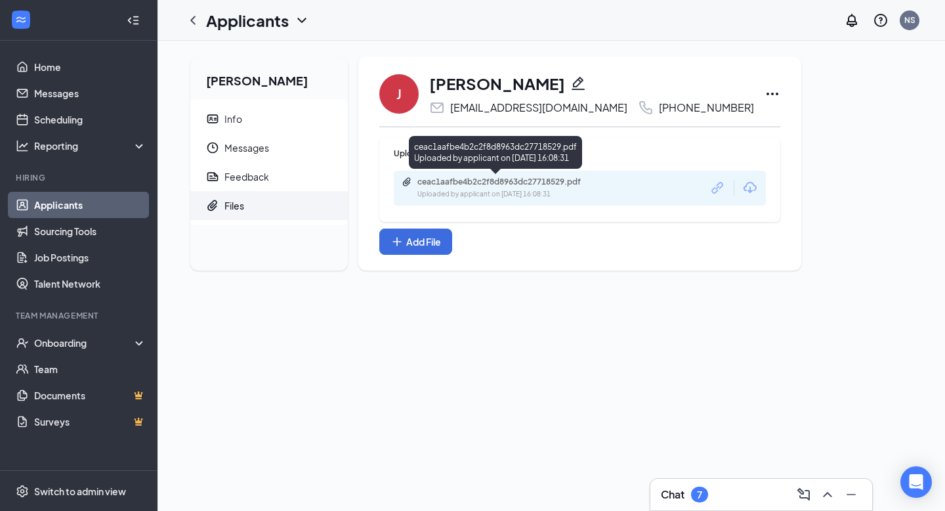
click at [490, 190] on div "Uploaded by applicant on Aug 22, 2025 at 16:08:31" at bounding box center [516, 194] width 197 height 11
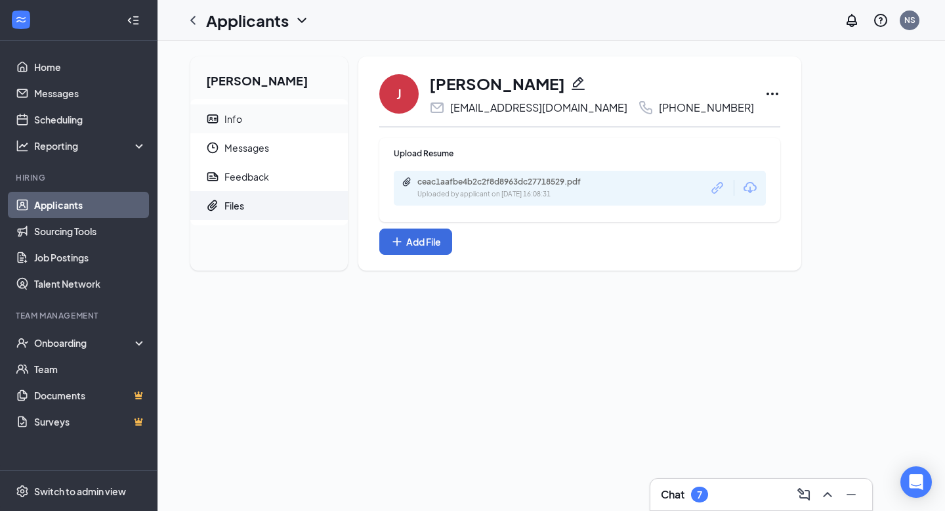
click at [267, 118] on span "Info" at bounding box center [281, 118] width 113 height 29
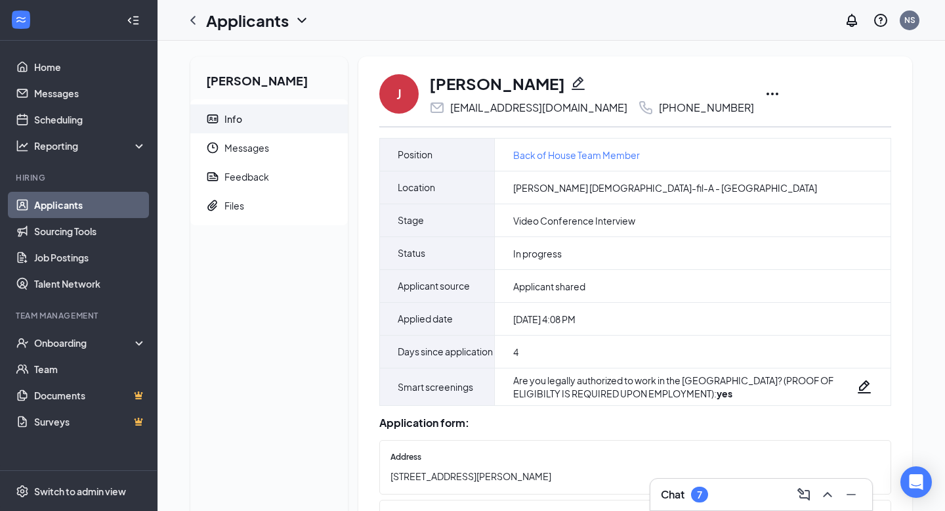
click at [765, 87] on icon "Ellipses" at bounding box center [773, 94] width 16 height 16
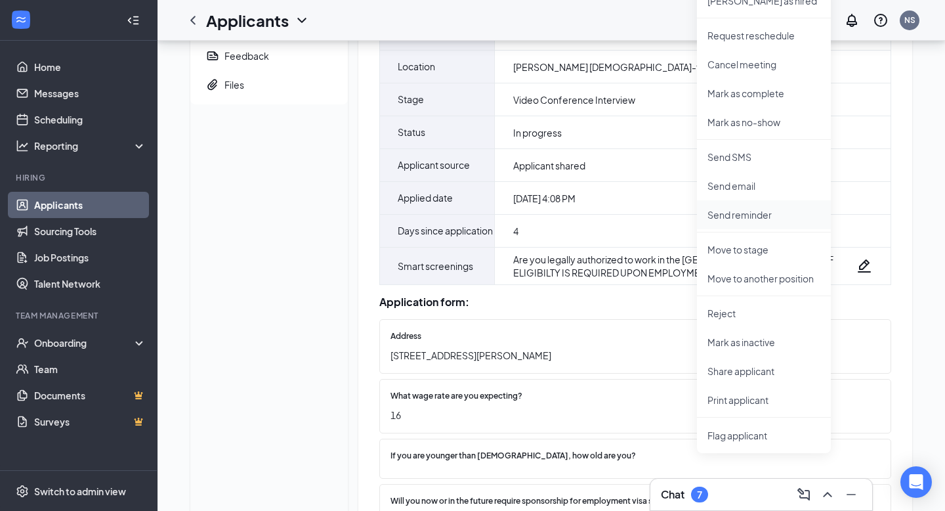
scroll to position [125, 0]
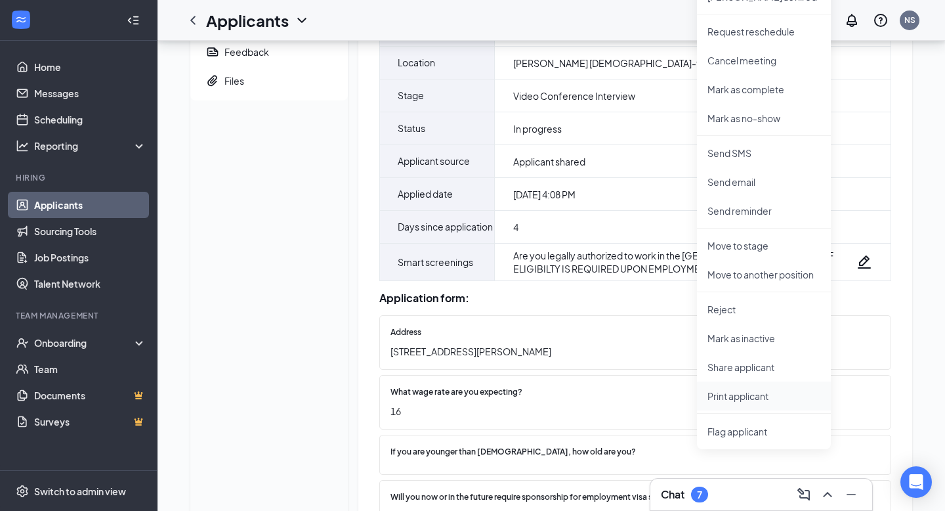
click at [724, 396] on p "Print applicant" at bounding box center [764, 395] width 113 height 13
